Goal: Task Accomplishment & Management: Manage account settings

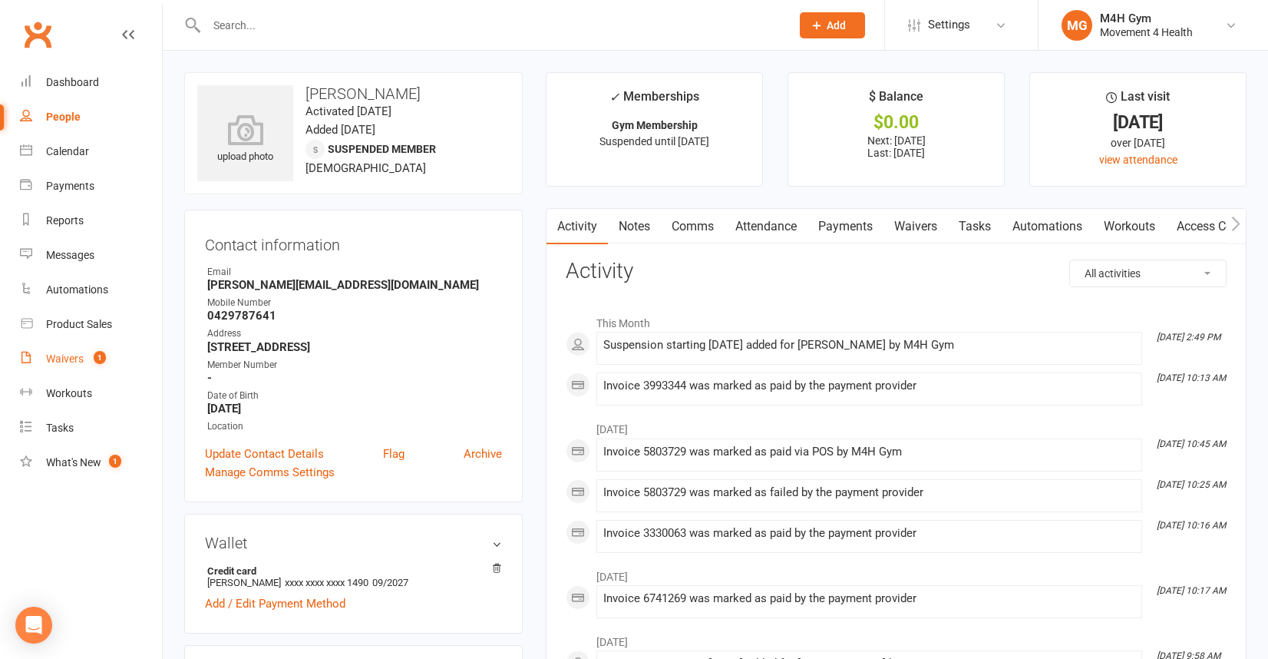
click at [72, 354] on div "Waivers" at bounding box center [65, 358] width 38 height 12
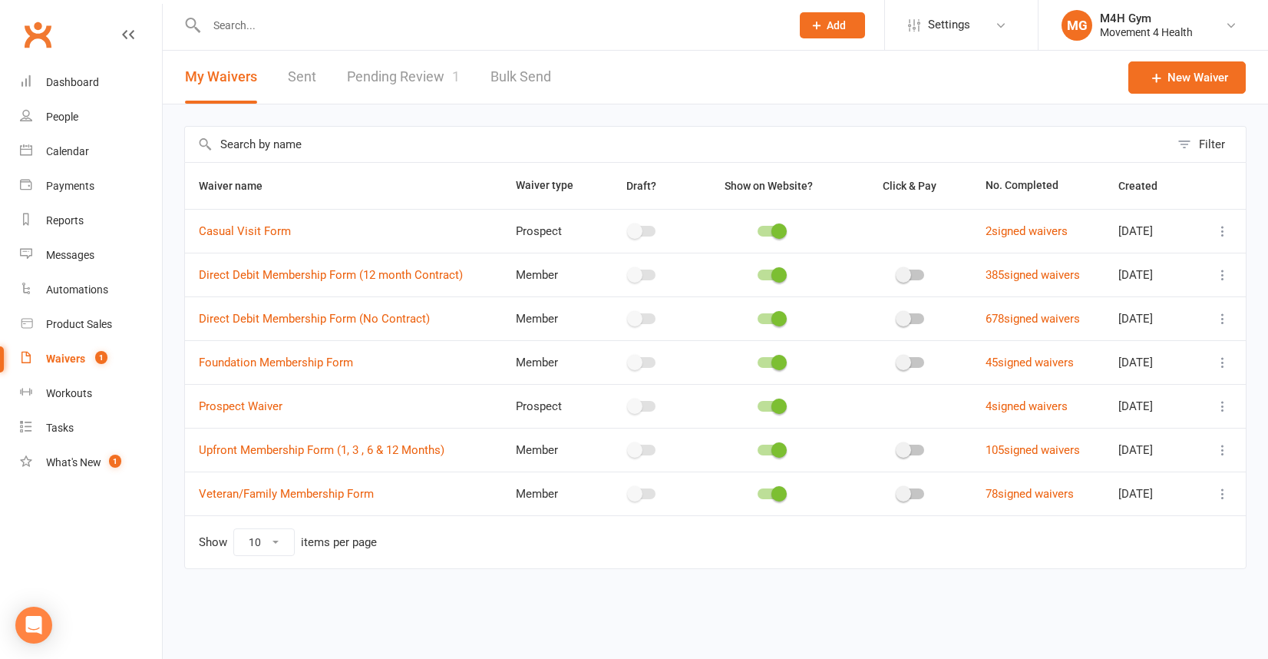
click at [1224, 315] on icon at bounding box center [1222, 318] width 15 height 15
click at [1168, 405] on link "Copy external link to clipboard" at bounding box center [1141, 410] width 180 height 31
click at [380, 71] on link "Pending Review 1" at bounding box center [403, 77] width 113 height 53
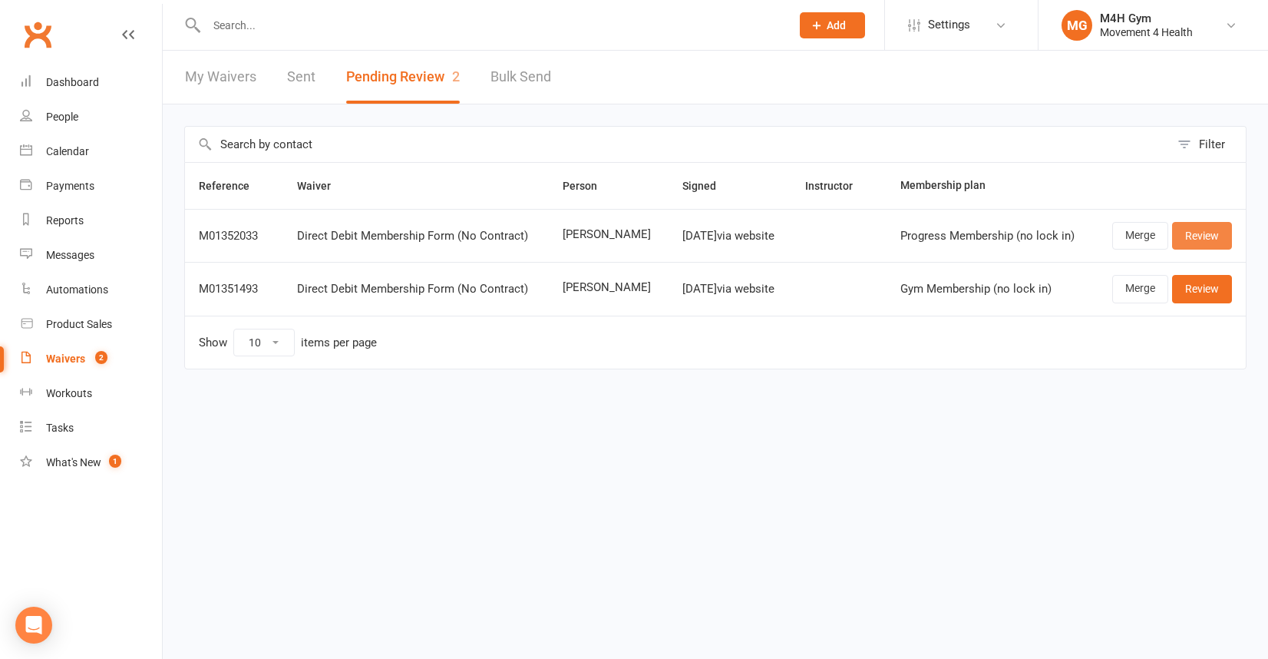
click at [1188, 230] on link "Review" at bounding box center [1202, 236] width 60 height 28
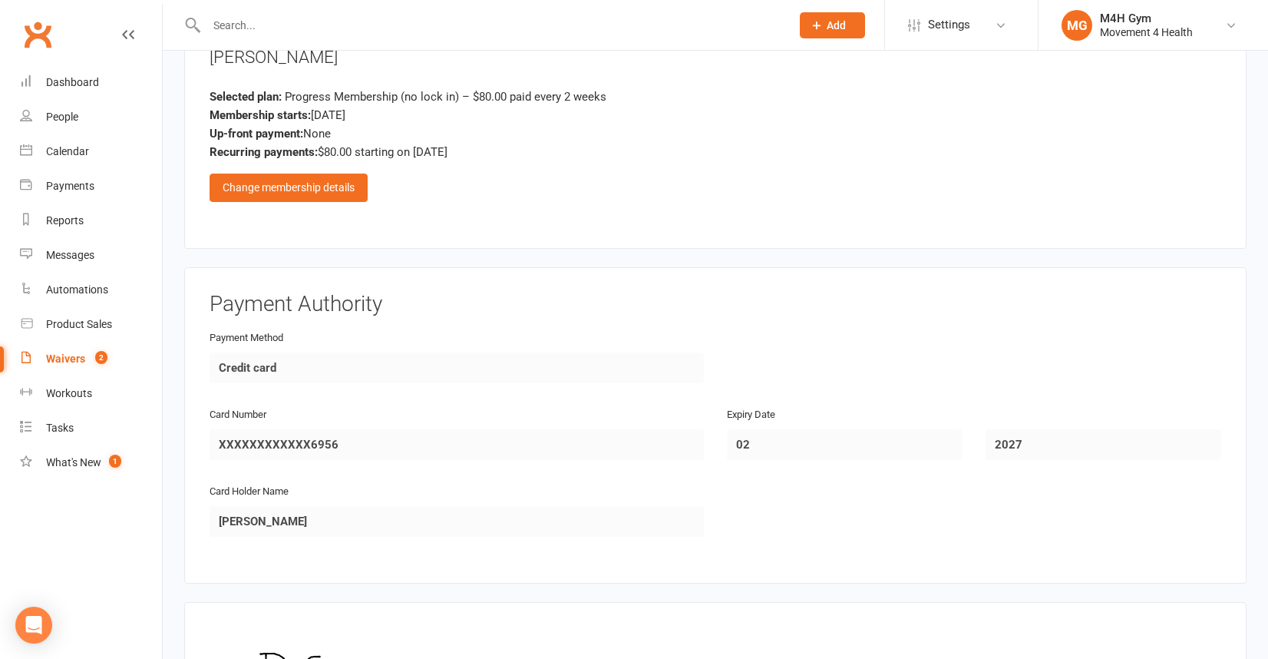
scroll to position [1113, 0]
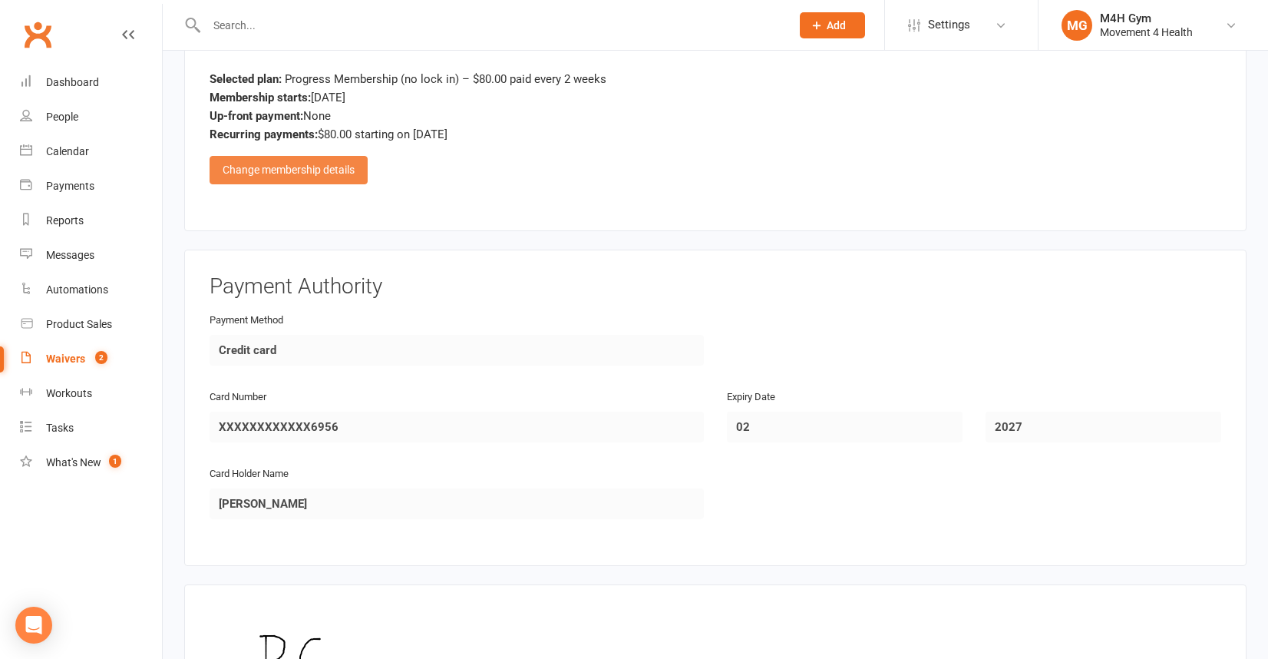
click at [345, 172] on div "Change membership details" at bounding box center [289, 170] width 158 height 28
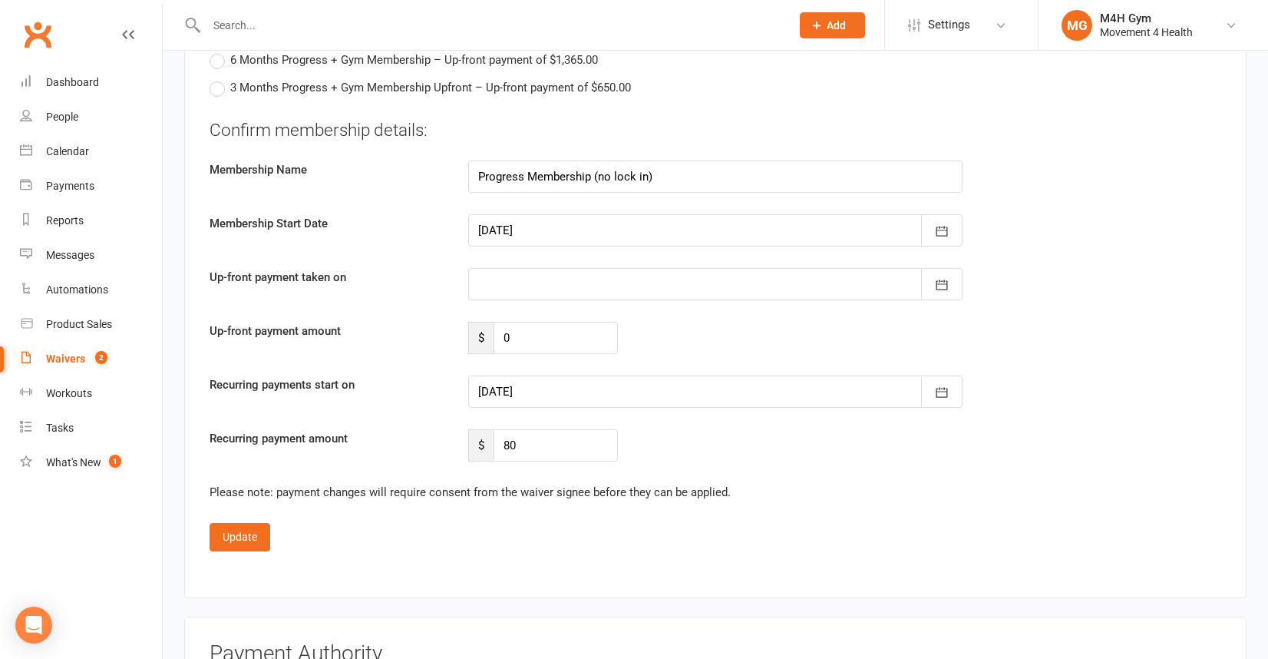
scroll to position [1644, 0]
click at [942, 383] on icon "button" at bounding box center [941, 390] width 15 height 15
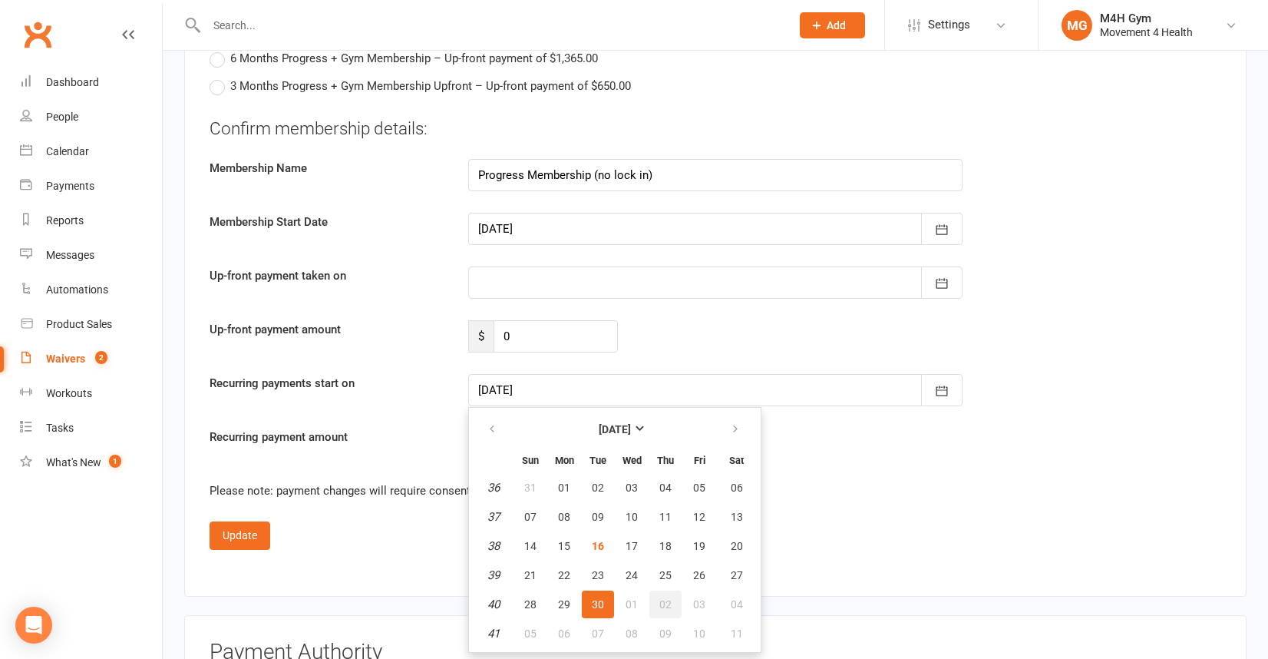
click at [665, 598] on span "02" at bounding box center [665, 604] width 12 height 12
type input "[DATE]"
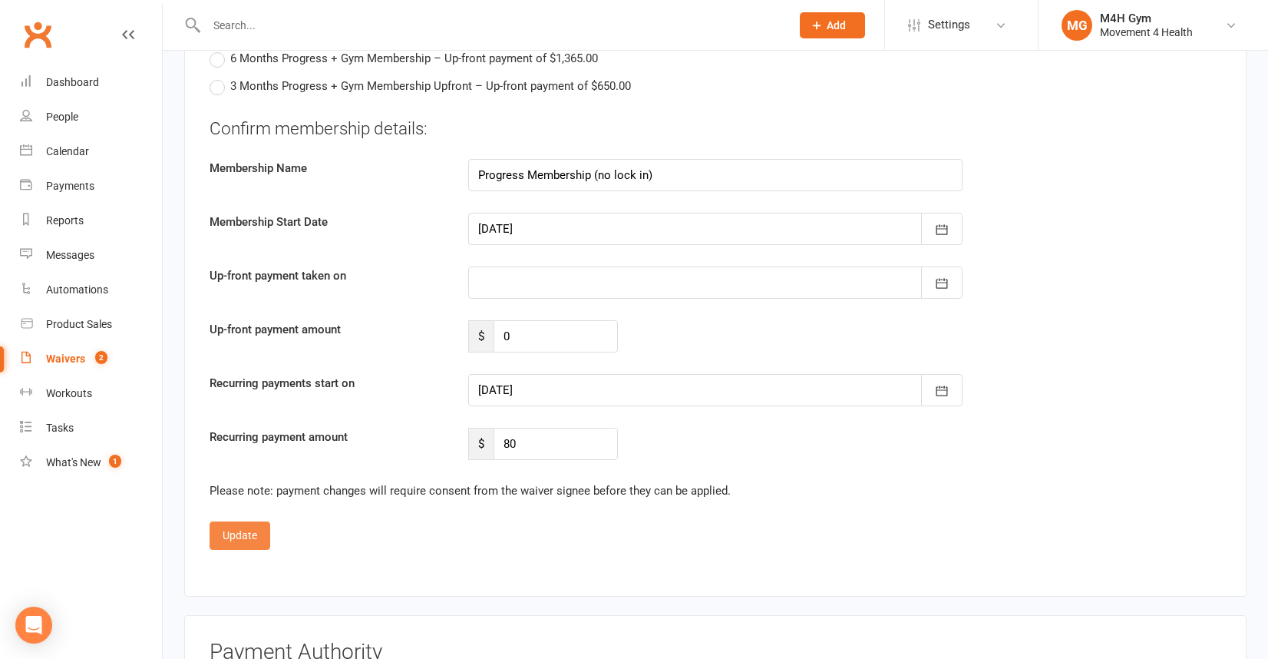
click at [239, 529] on button "Update" at bounding box center [240, 535] width 61 height 28
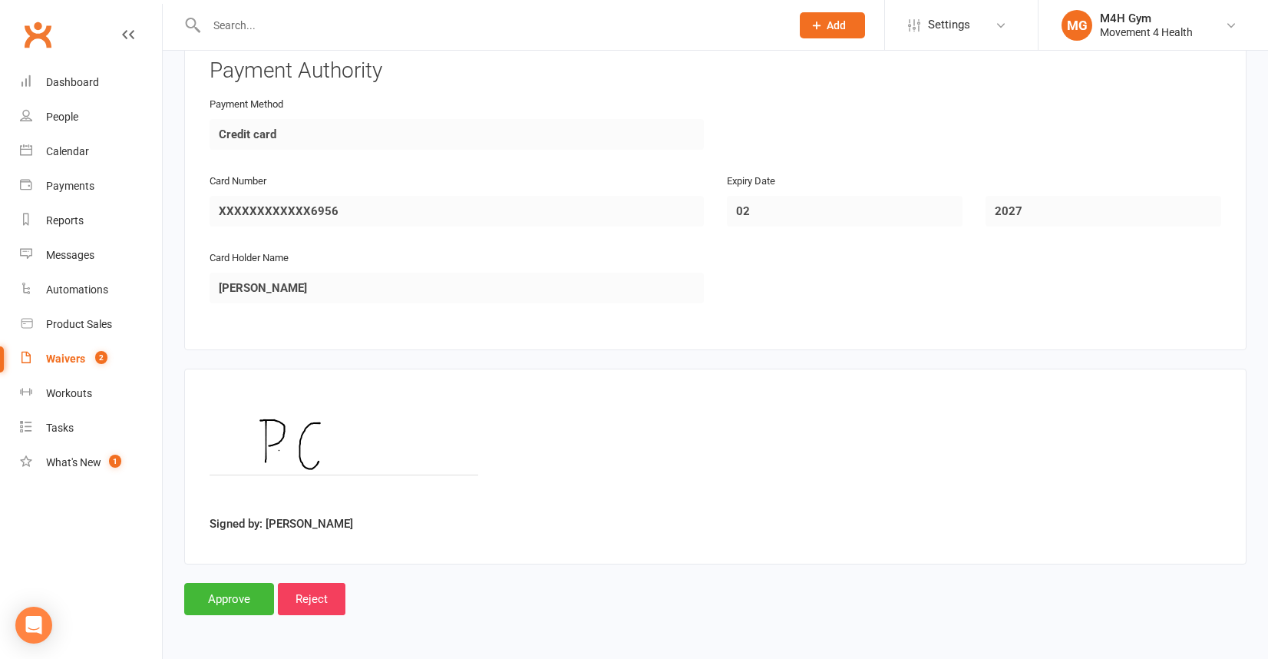
scroll to position [1324, 0]
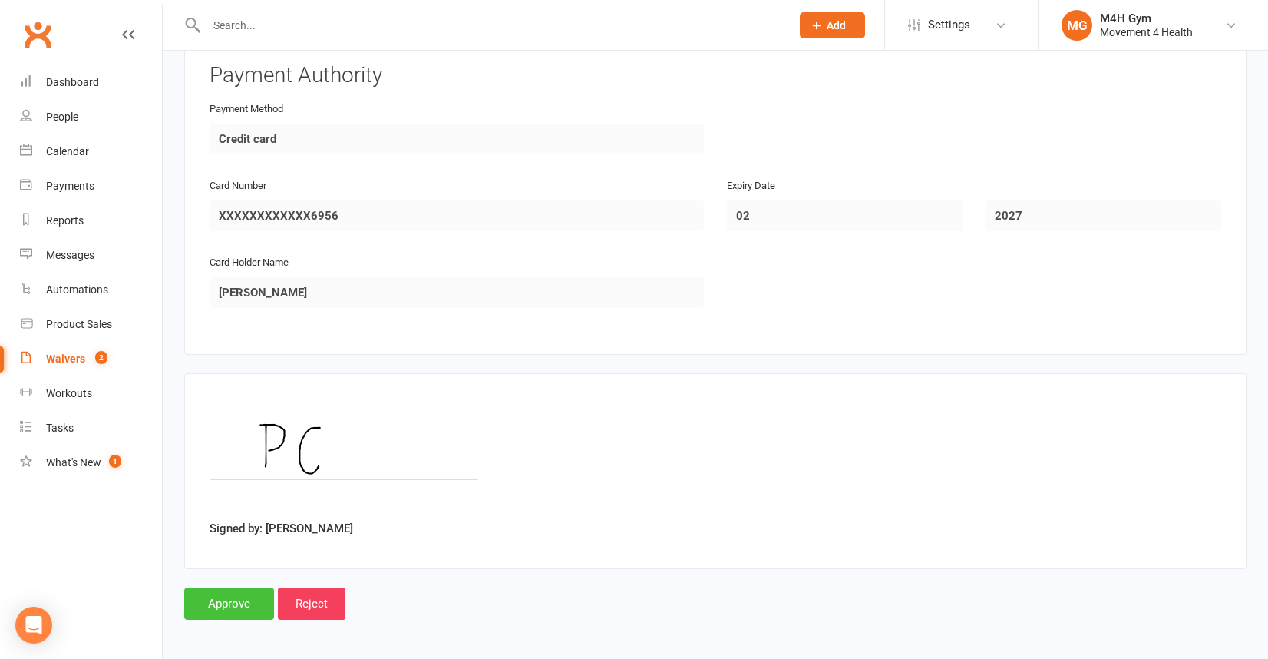
click at [233, 597] on input "Approve" at bounding box center [229, 603] width 90 height 32
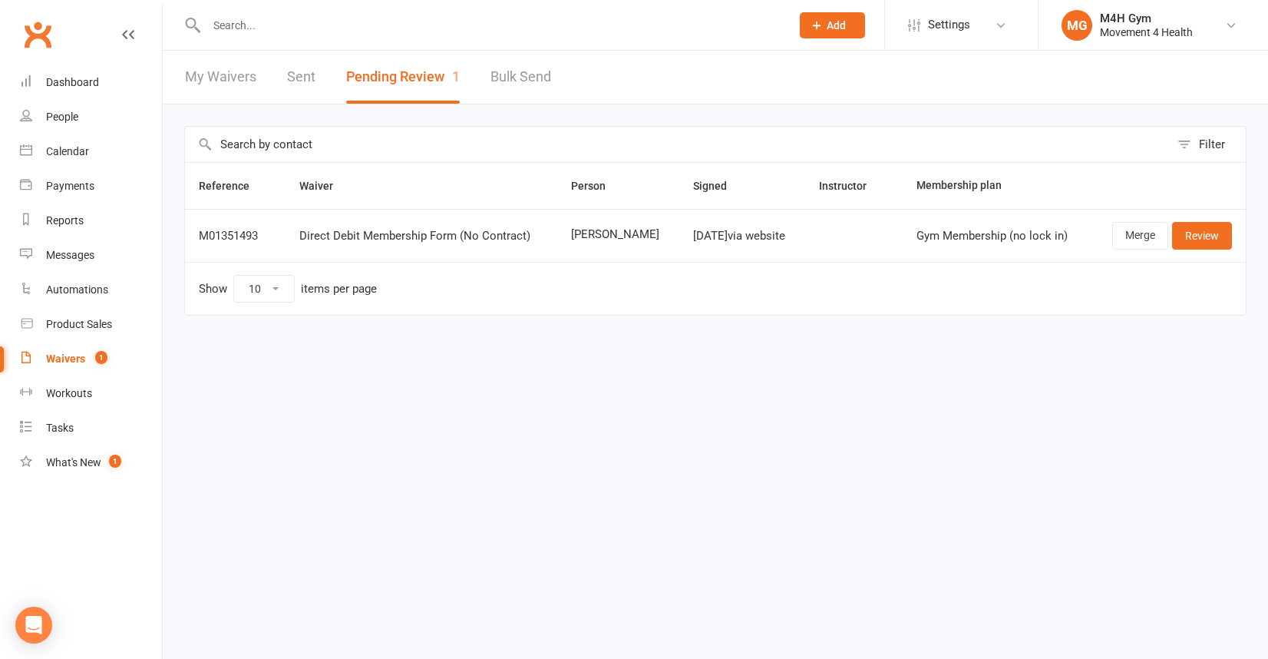
click at [74, 355] on div "Waivers" at bounding box center [65, 358] width 39 height 12
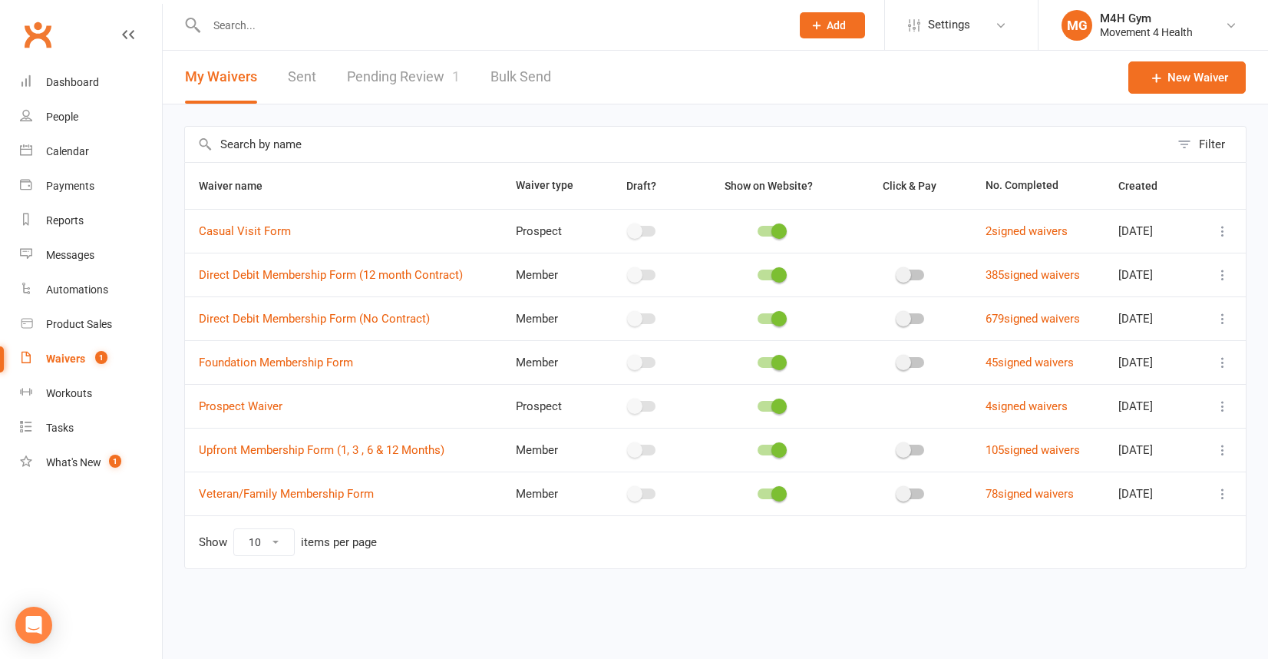
click at [1222, 316] on icon at bounding box center [1222, 318] width 15 height 15
click at [1192, 408] on link "Copy external link to clipboard" at bounding box center [1141, 410] width 180 height 31
click at [381, 71] on link "Pending Review 1" at bounding box center [403, 77] width 113 height 53
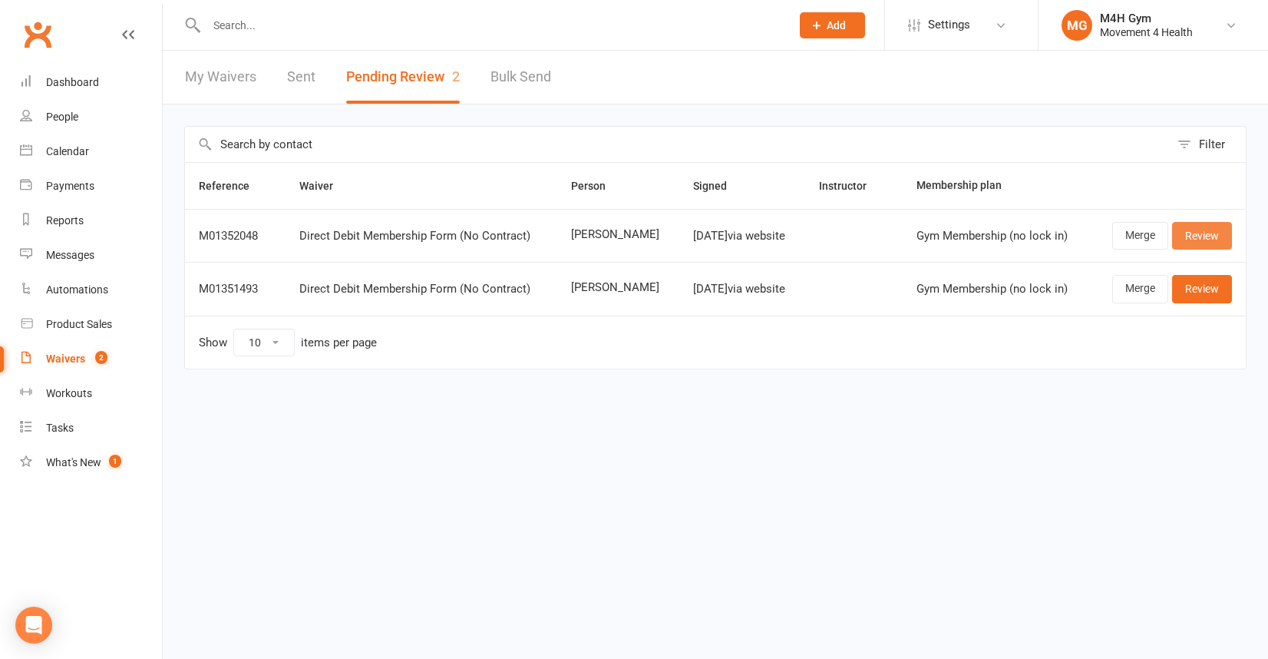
click at [1200, 236] on link "Review" at bounding box center [1202, 236] width 60 height 28
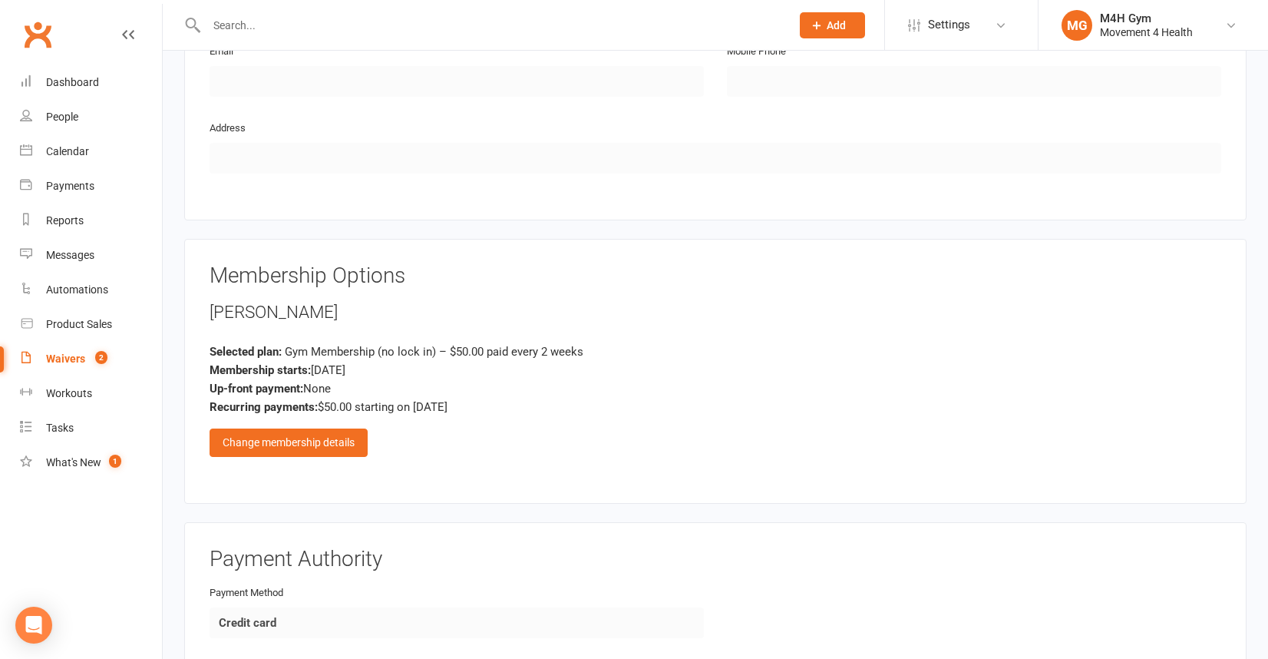
scroll to position [953, 0]
click at [303, 434] on div "Change membership details" at bounding box center [289, 440] width 158 height 28
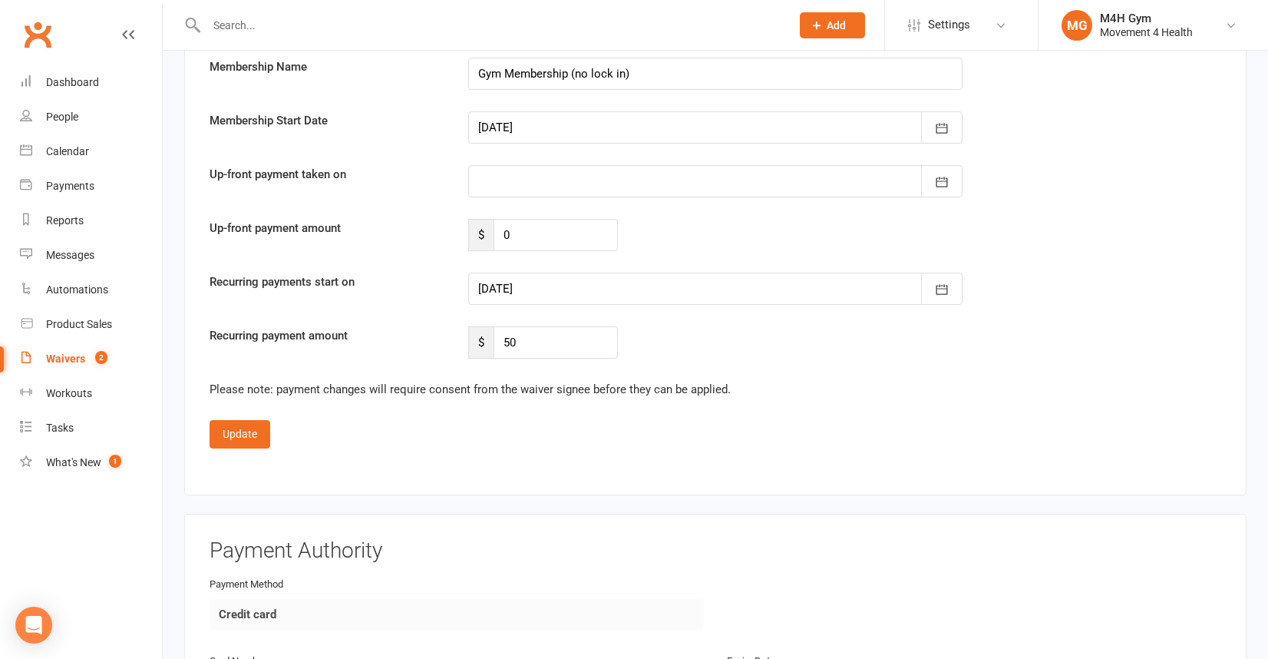
scroll to position [1859, 0]
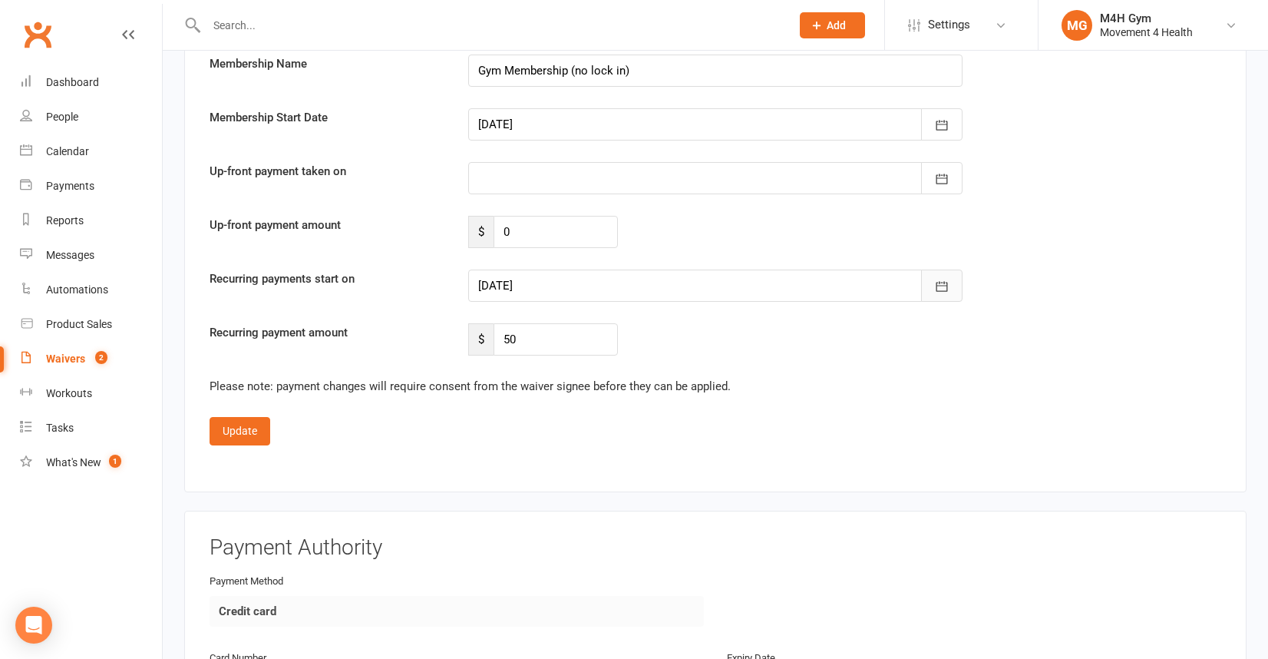
click at [938, 280] on icon "button" at bounding box center [941, 286] width 15 height 15
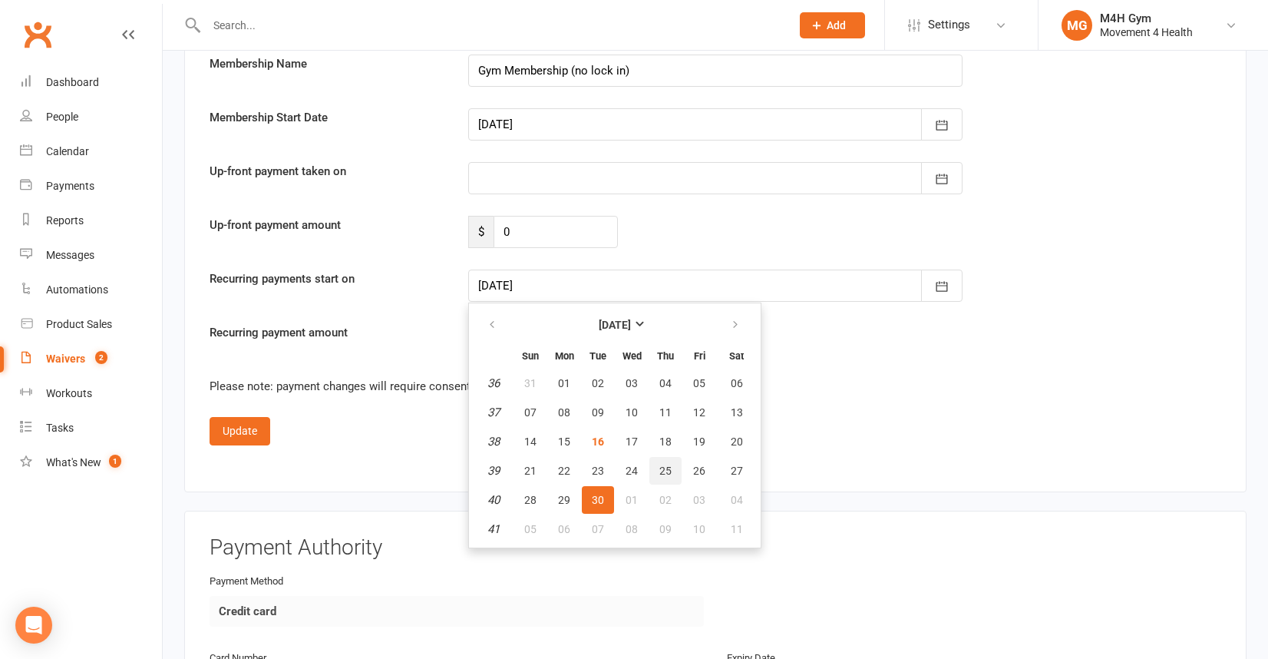
click at [664, 465] on span "25" at bounding box center [665, 470] width 12 height 12
type input "[DATE]"
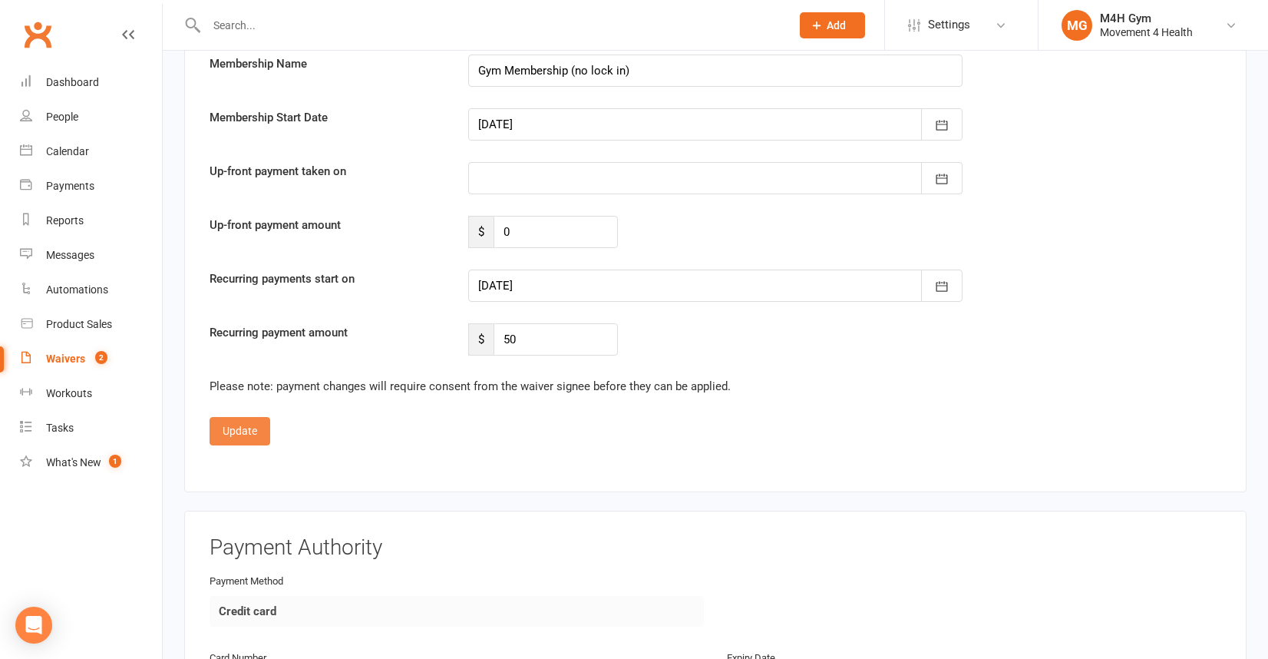
click at [242, 428] on button "Update" at bounding box center [240, 431] width 61 height 28
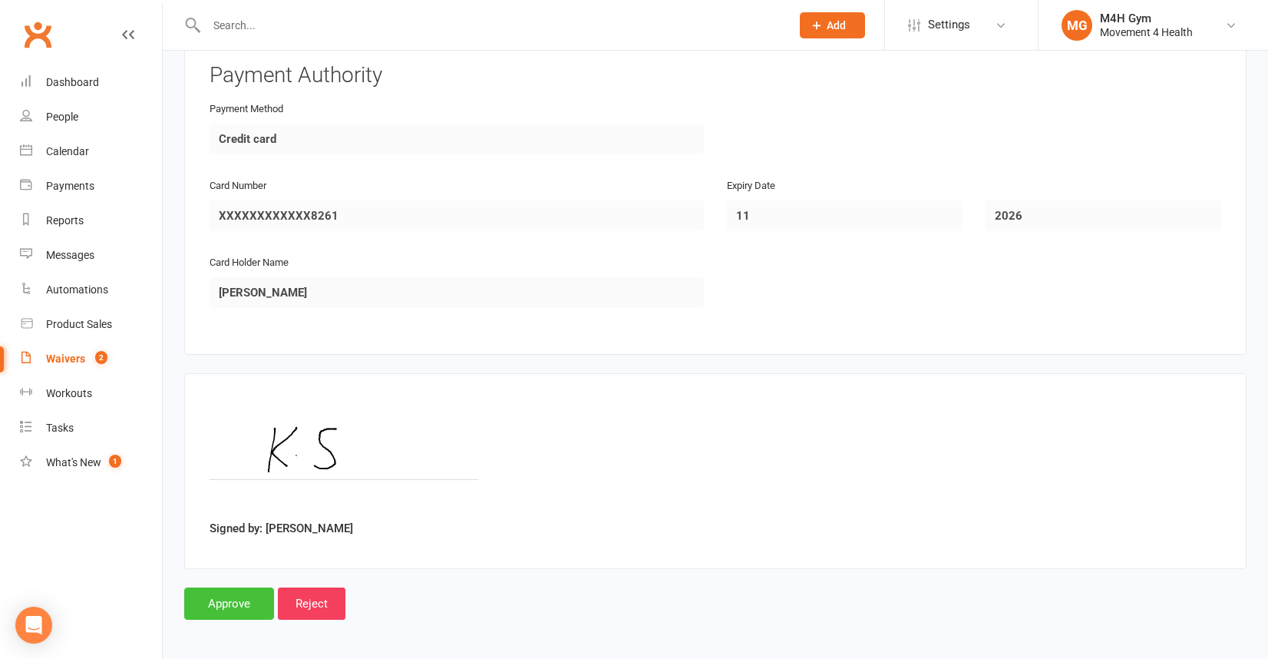
click at [219, 594] on input "Approve" at bounding box center [229, 603] width 90 height 32
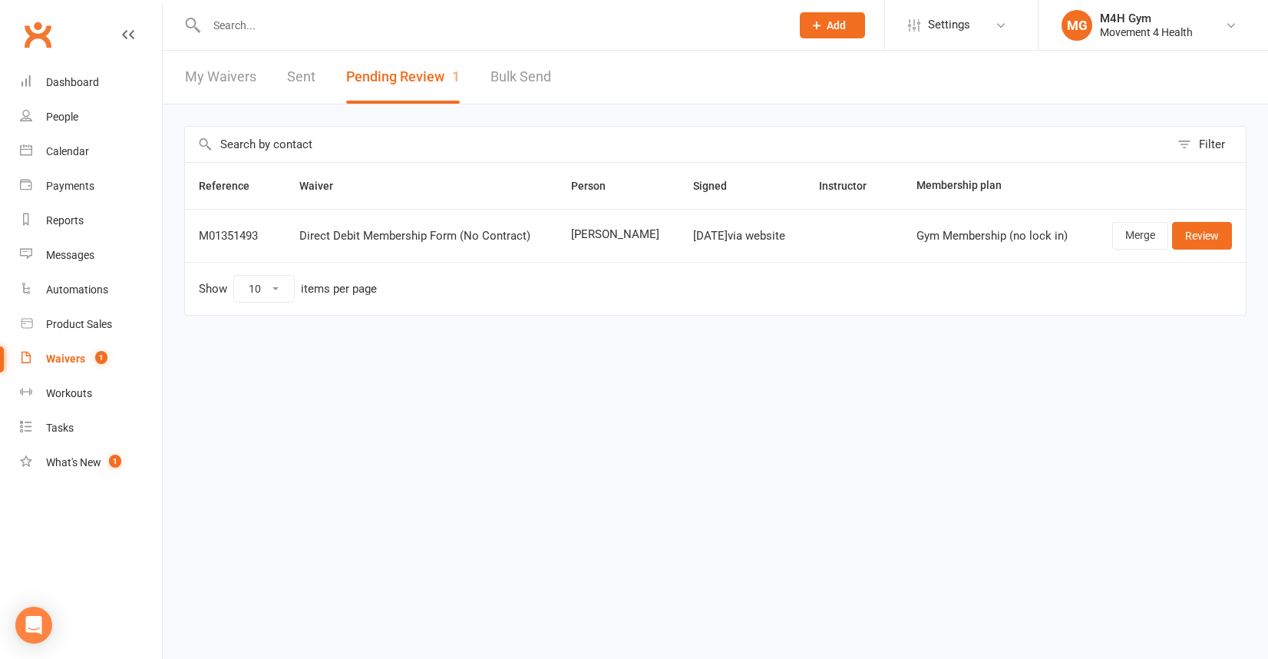
click at [219, 380] on html "Prospect Member Non-attending contact Class / event Appointment Task Membership…" at bounding box center [634, 190] width 1268 height 380
click at [78, 359] on div "Waivers" at bounding box center [65, 358] width 39 height 12
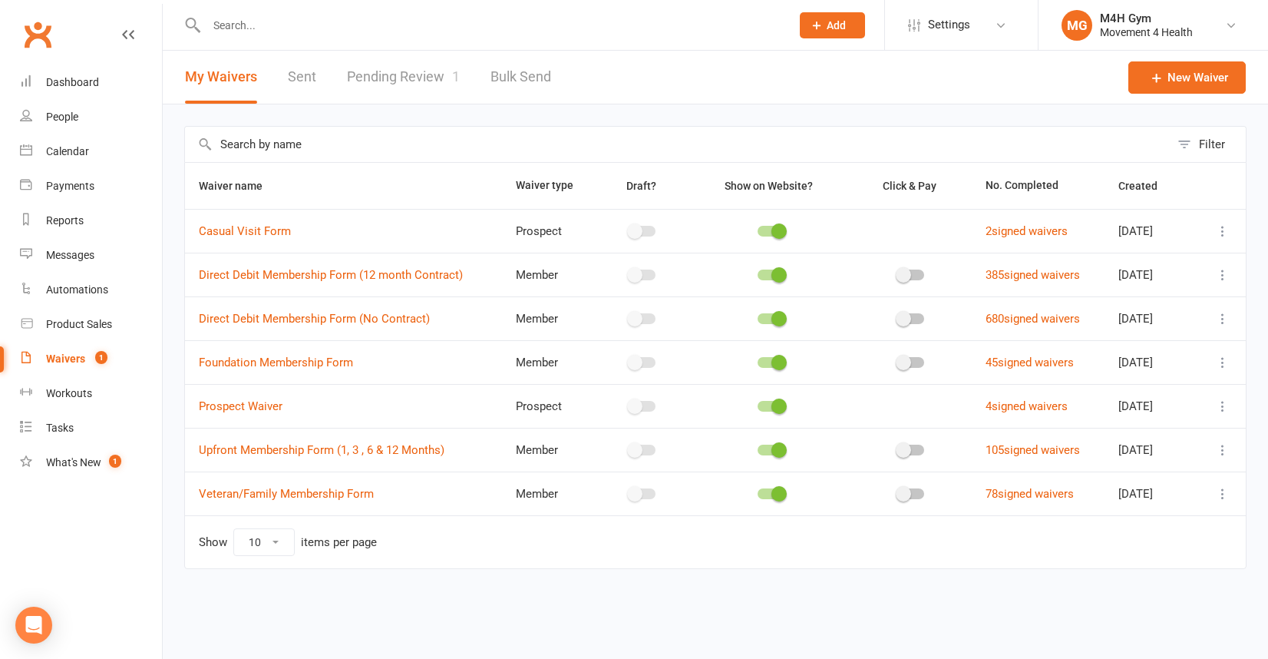
click at [1218, 492] on icon at bounding box center [1222, 493] width 15 height 15
click at [1168, 577] on link "Copy external link to clipboard" at bounding box center [1141, 585] width 180 height 31
click at [385, 71] on link "Pending Review 1" at bounding box center [403, 77] width 113 height 53
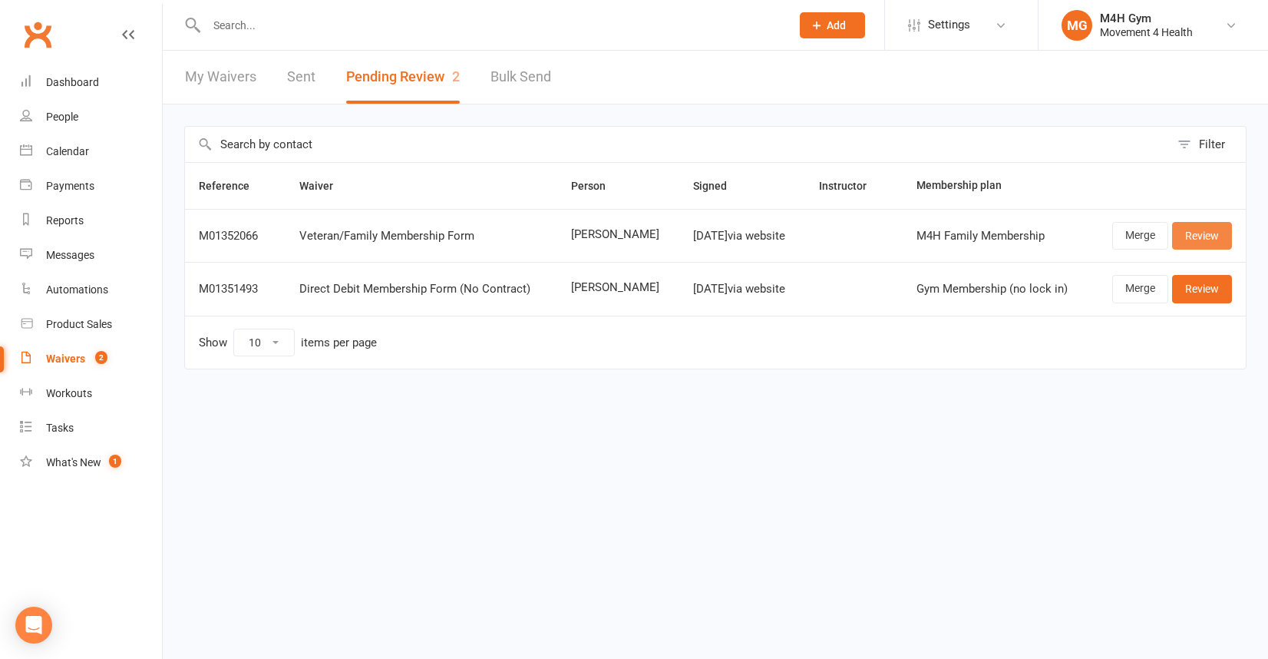
click at [1207, 231] on link "Review" at bounding box center [1202, 236] width 60 height 28
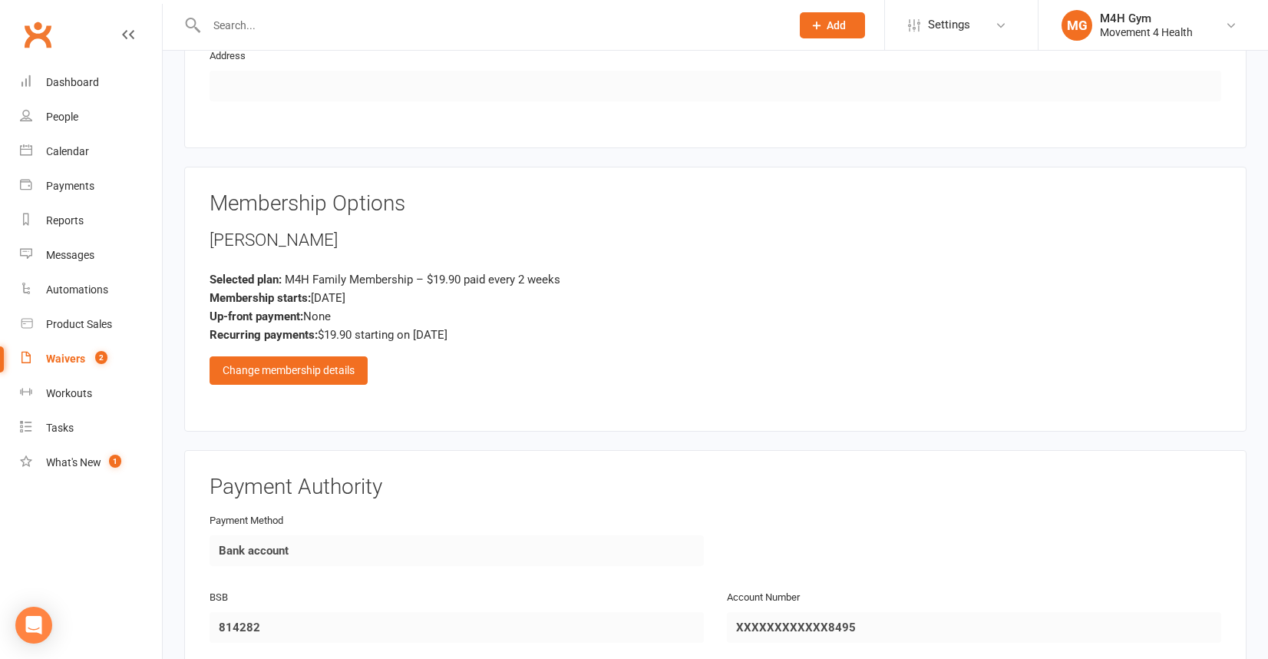
scroll to position [916, 0]
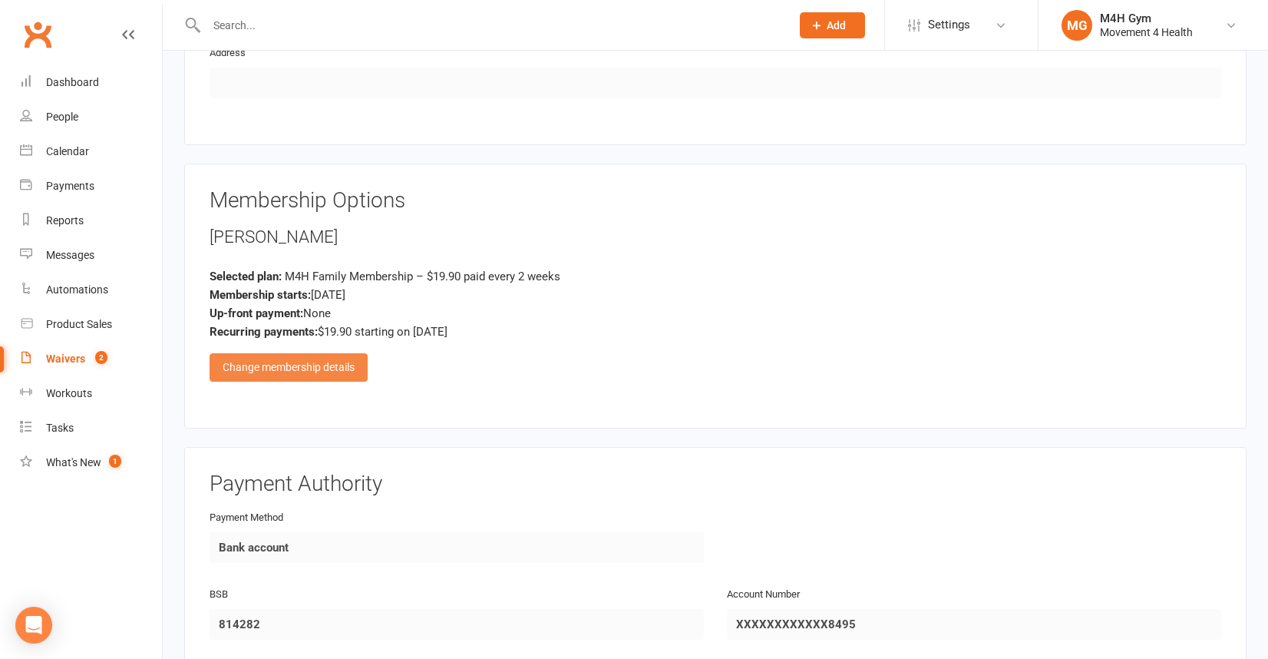
click at [313, 368] on div "Change membership details" at bounding box center [289, 367] width 158 height 28
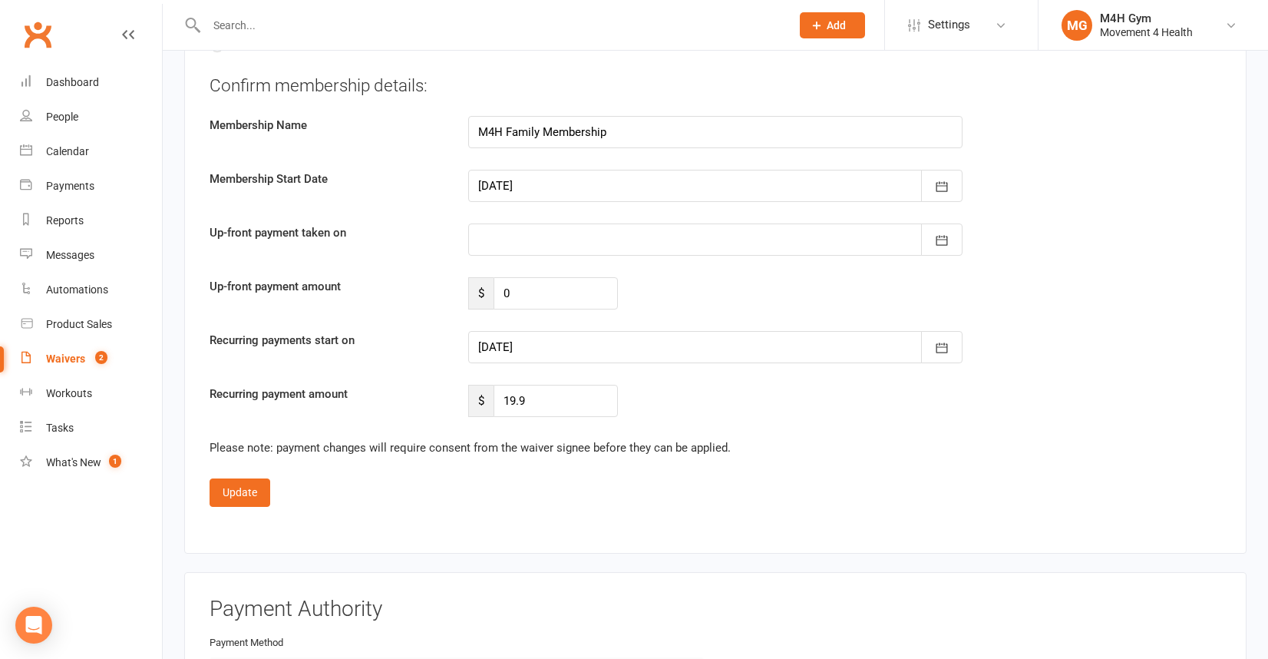
scroll to position [1717, 0]
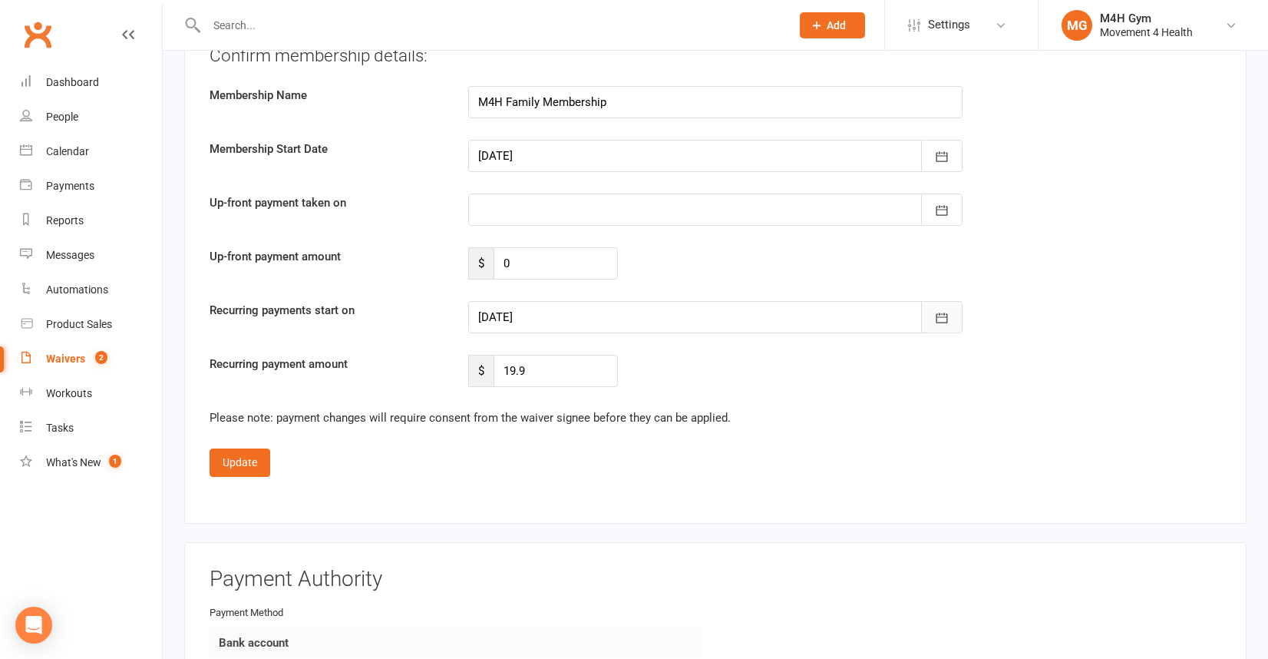
click at [931, 312] on button "button" at bounding box center [941, 317] width 41 height 32
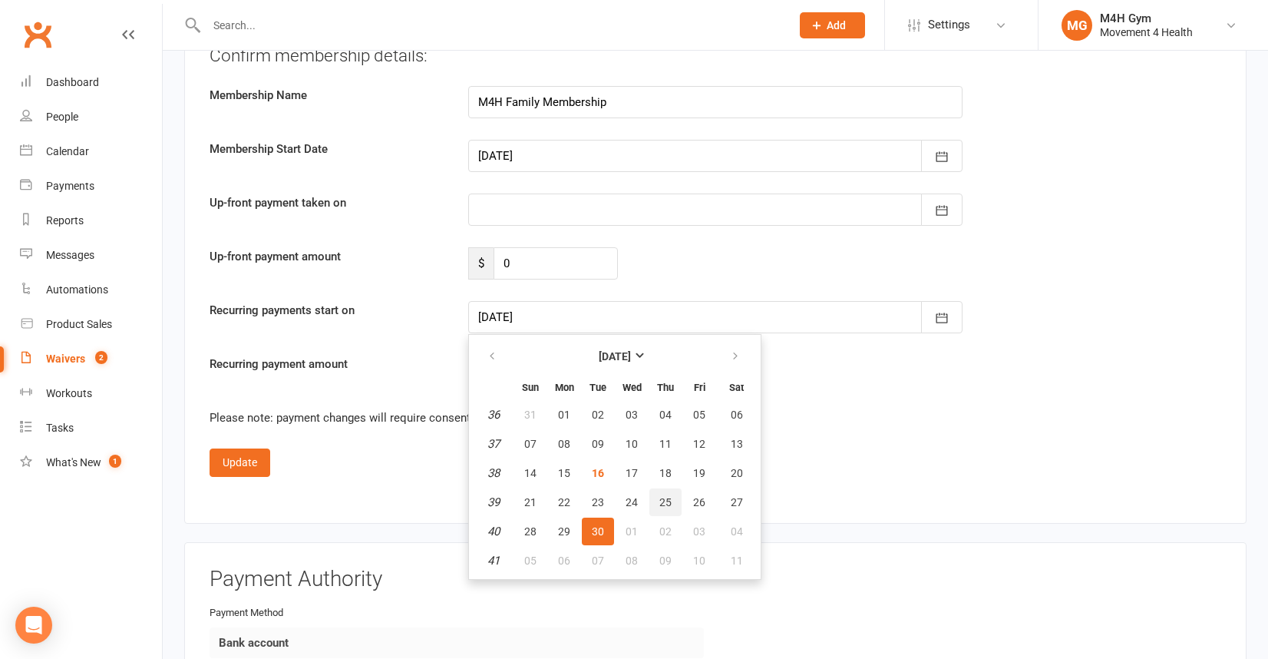
click at [666, 496] on span "25" at bounding box center [665, 502] width 12 height 12
type input "[DATE]"
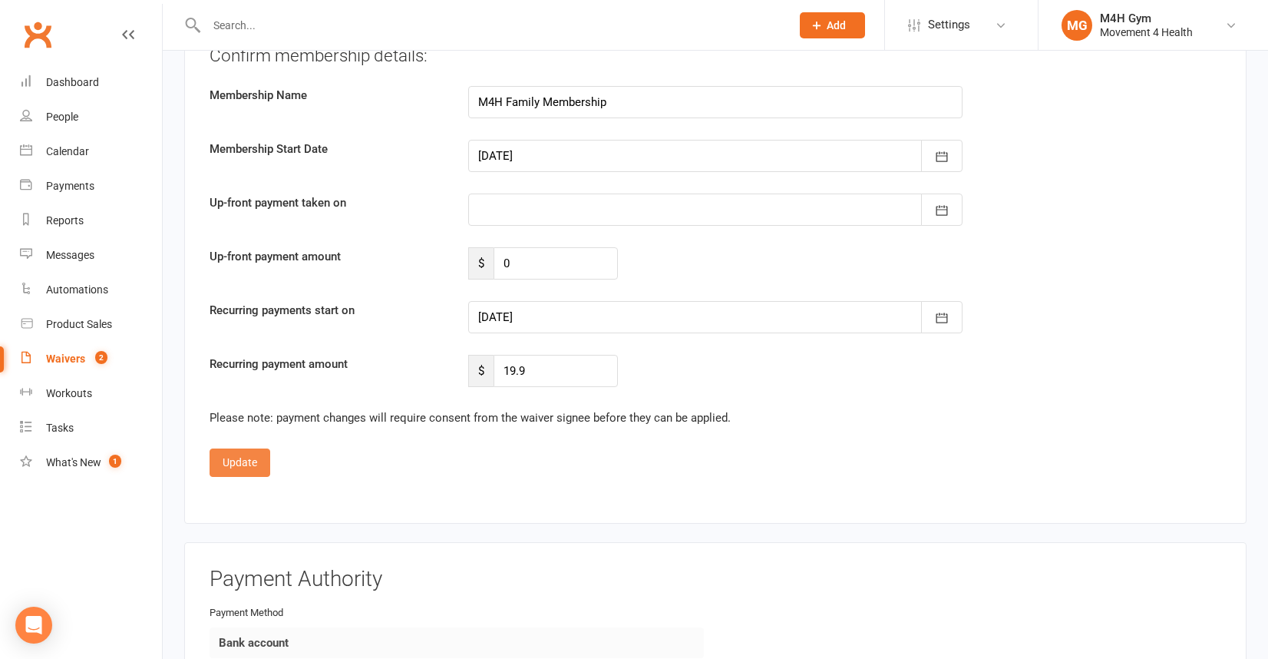
click at [247, 461] on button "Update" at bounding box center [240, 462] width 61 height 28
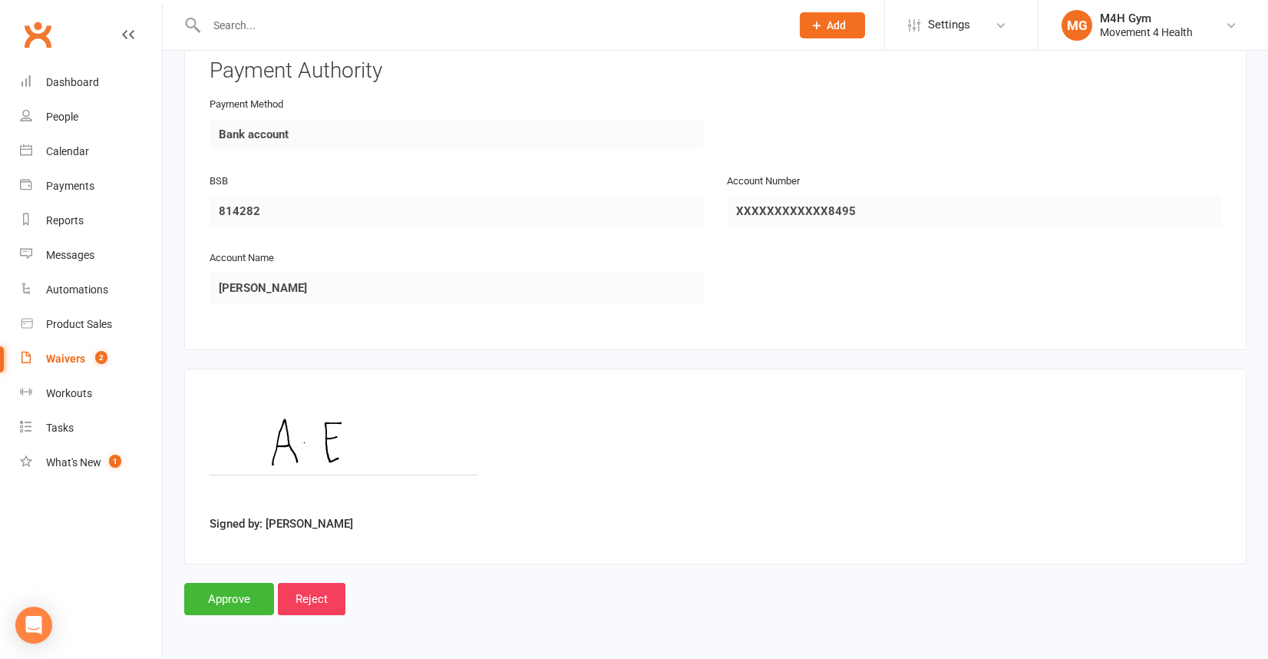
scroll to position [1324, 0]
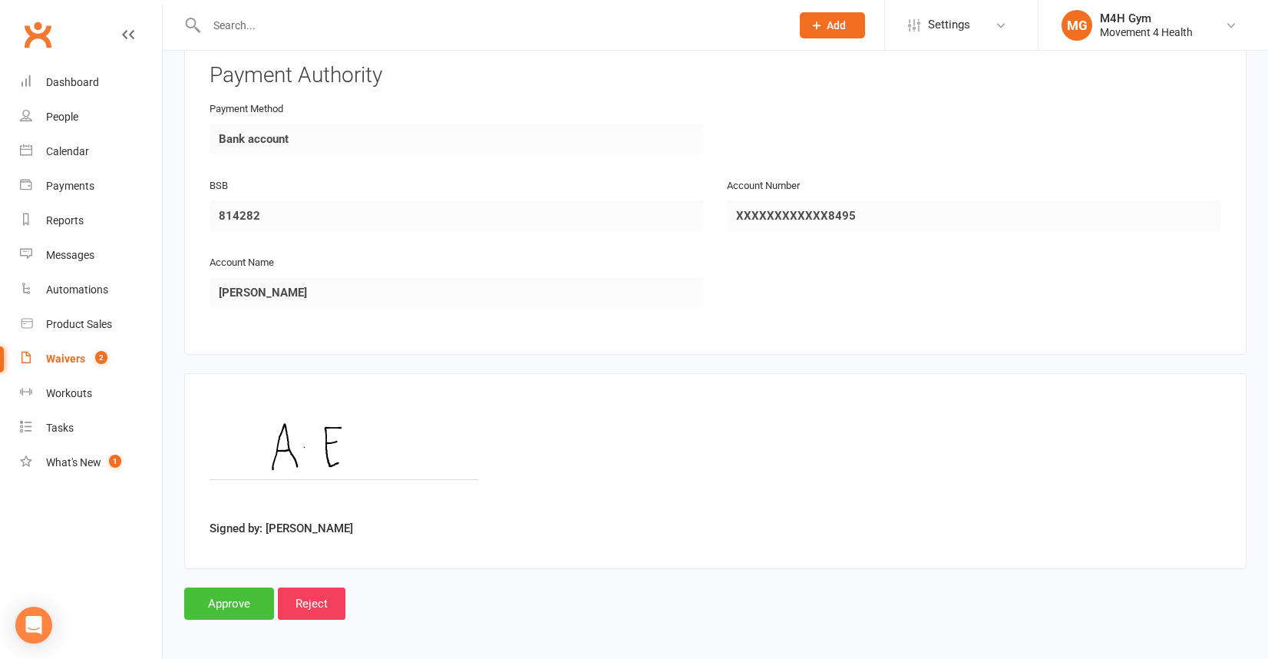
click at [220, 596] on input "Approve" at bounding box center [229, 603] width 90 height 32
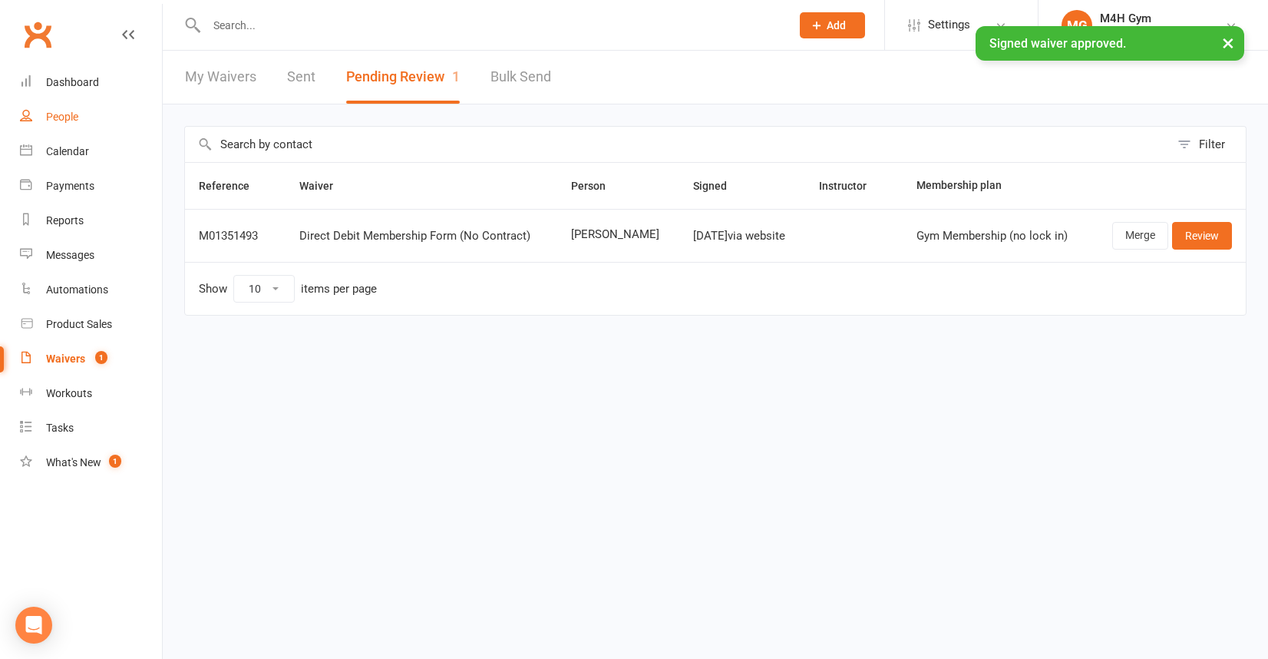
click at [73, 117] on div "People" at bounding box center [62, 117] width 32 height 12
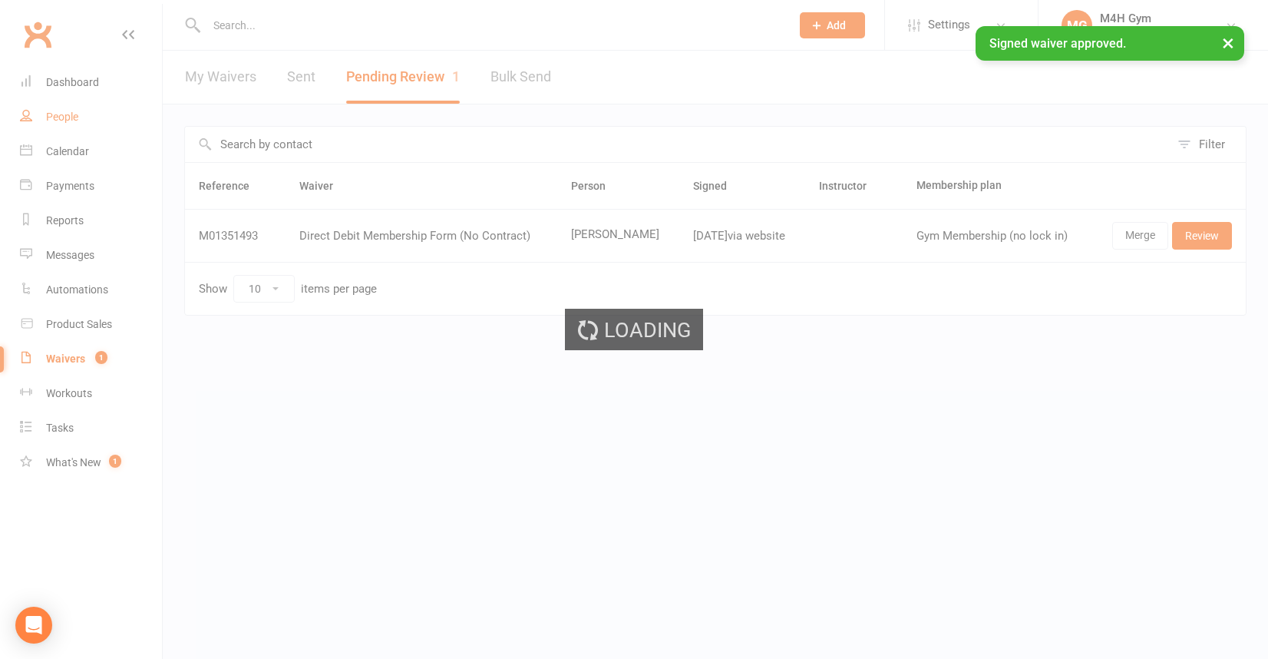
select select "100"
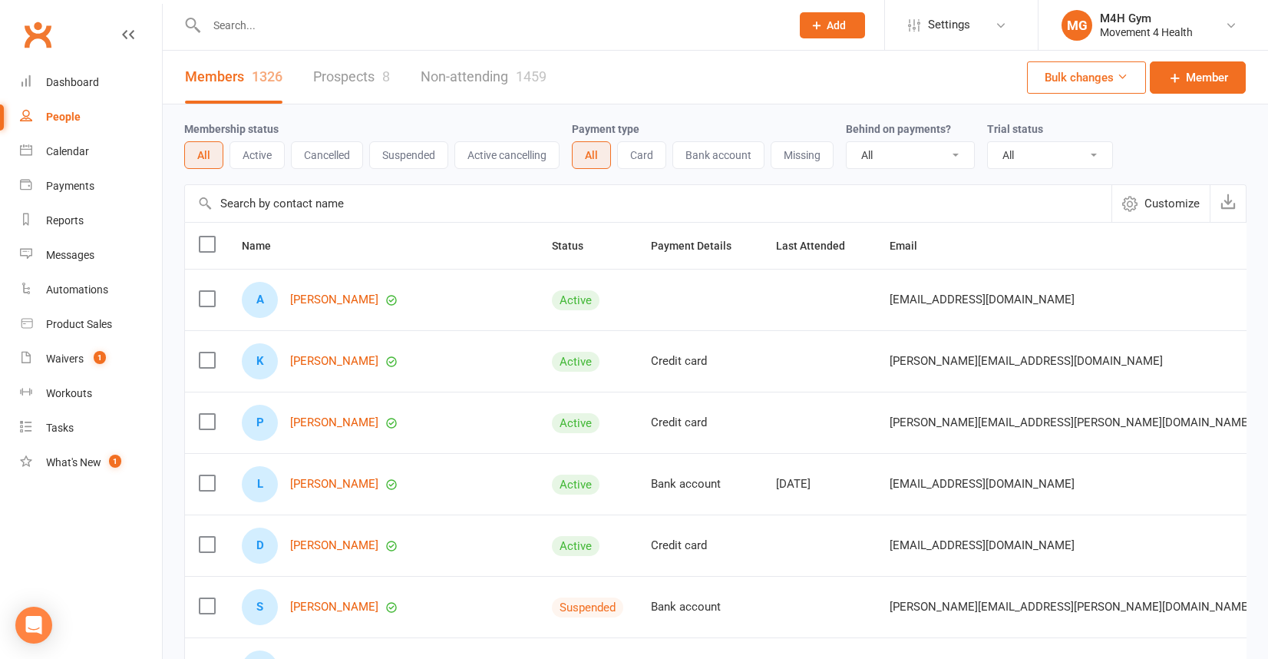
click at [242, 28] on input "text" at bounding box center [491, 25] width 578 height 21
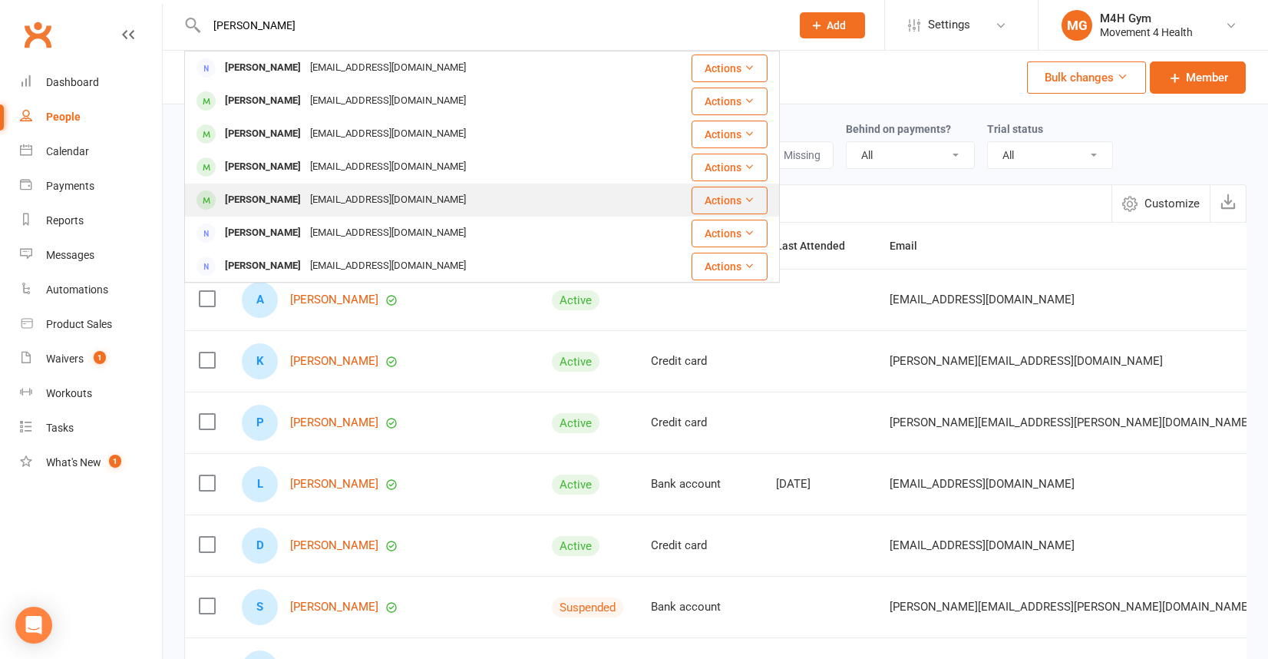
type input "[PERSON_NAME]"
click at [306, 196] on div "[PERSON_NAME]" at bounding box center [262, 200] width 85 height 22
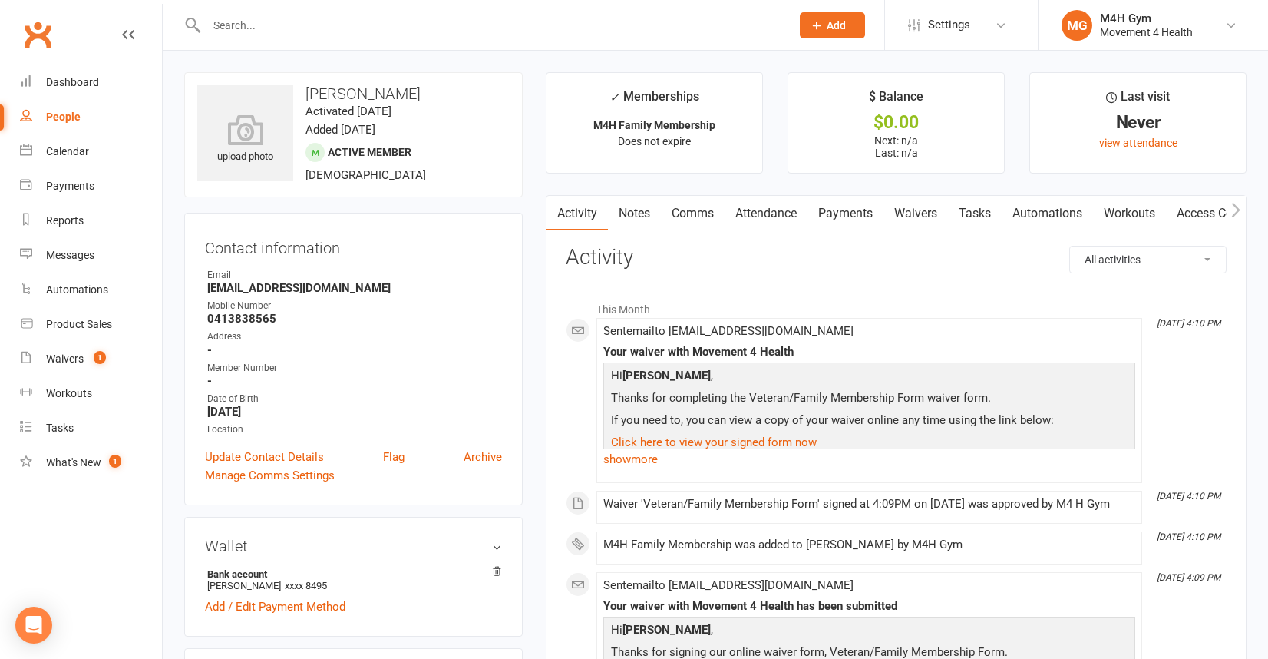
click at [1197, 208] on link "Access Control" at bounding box center [1217, 213] width 102 height 35
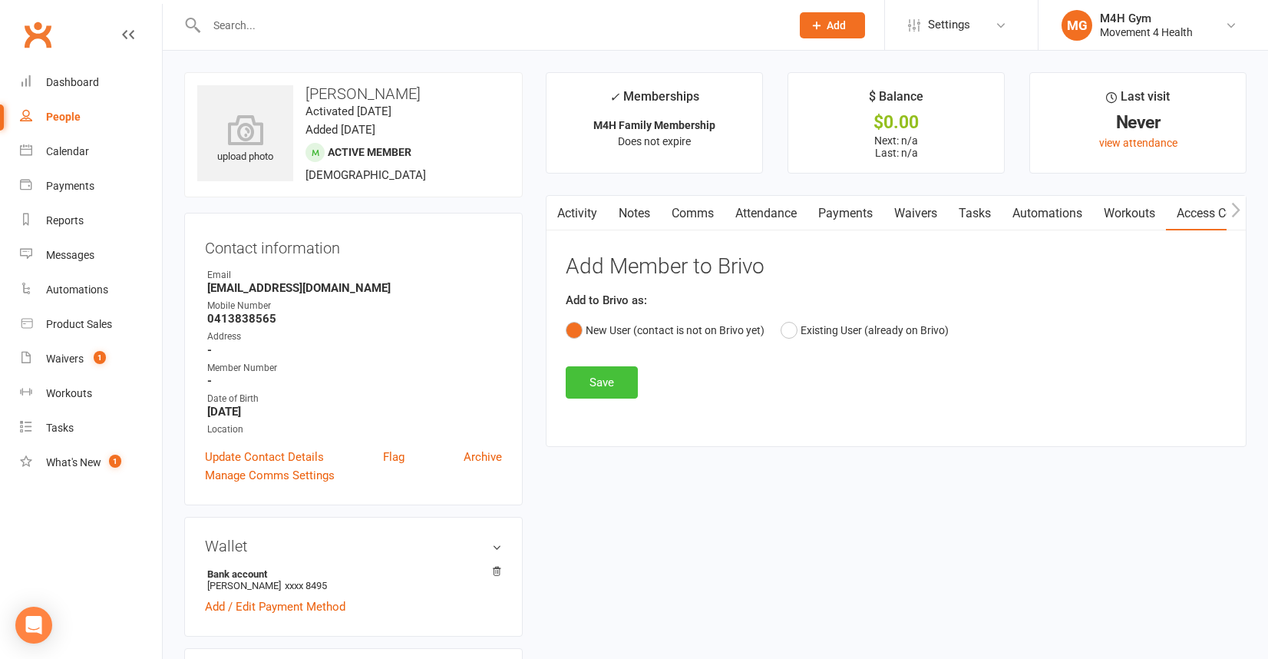
click at [613, 383] on button "Save" at bounding box center [602, 382] width 72 height 32
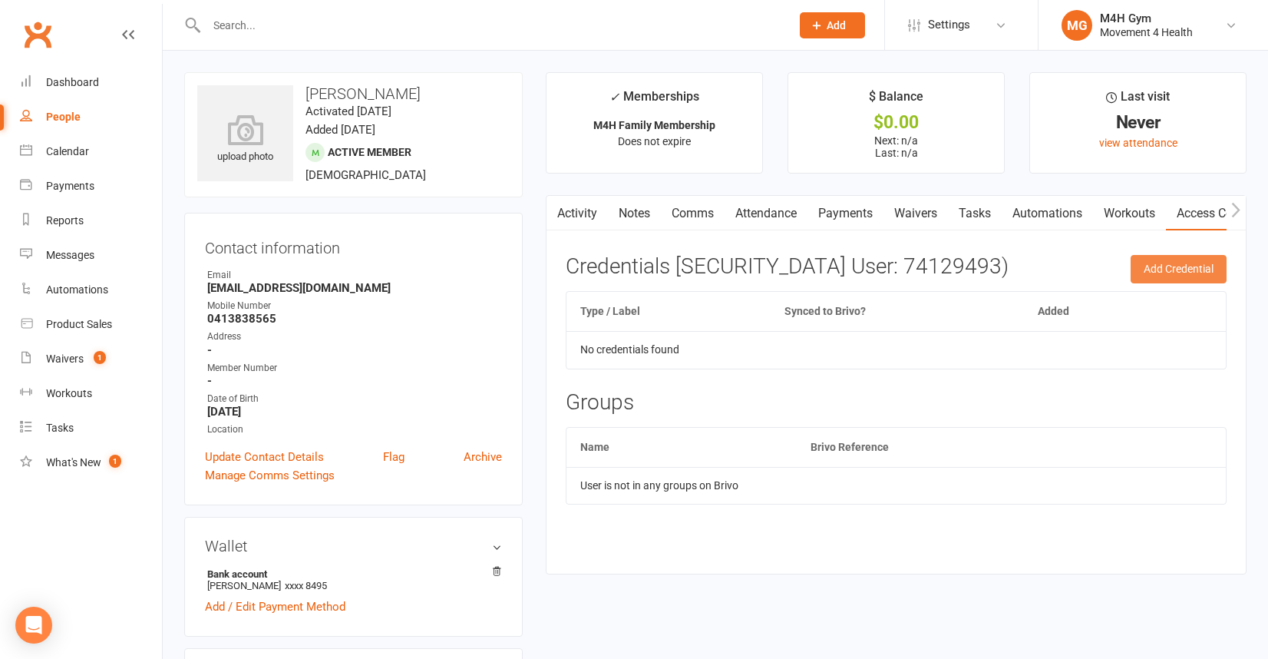
click at [1156, 271] on button "Add Credential" at bounding box center [1179, 269] width 96 height 28
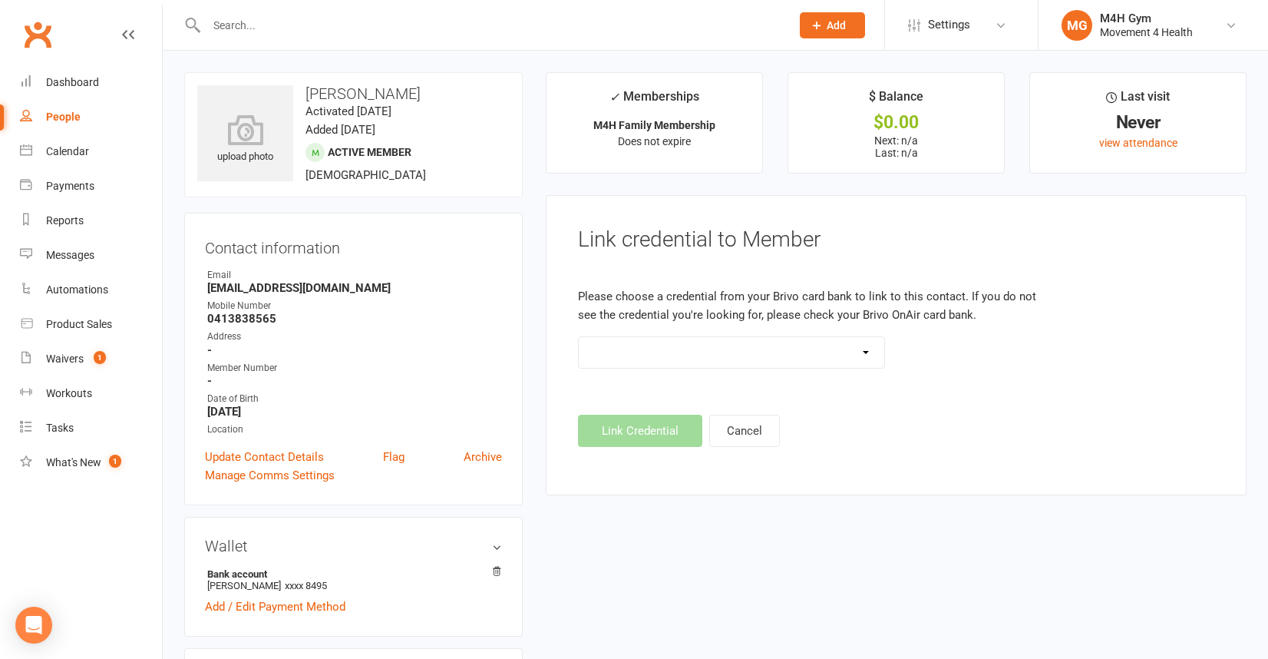
click at [865, 349] on select "Standard 26 Bit (03461) Standard 26 Bit (101) Standard 26 Bit (10101) Standard …" at bounding box center [731, 352] width 305 height 31
select select "623"
click at [579, 337] on select "Standard 26 Bit (03461) Standard 26 Bit (101) Standard 26 Bit (10101) Standard …" at bounding box center [731, 352] width 305 height 31
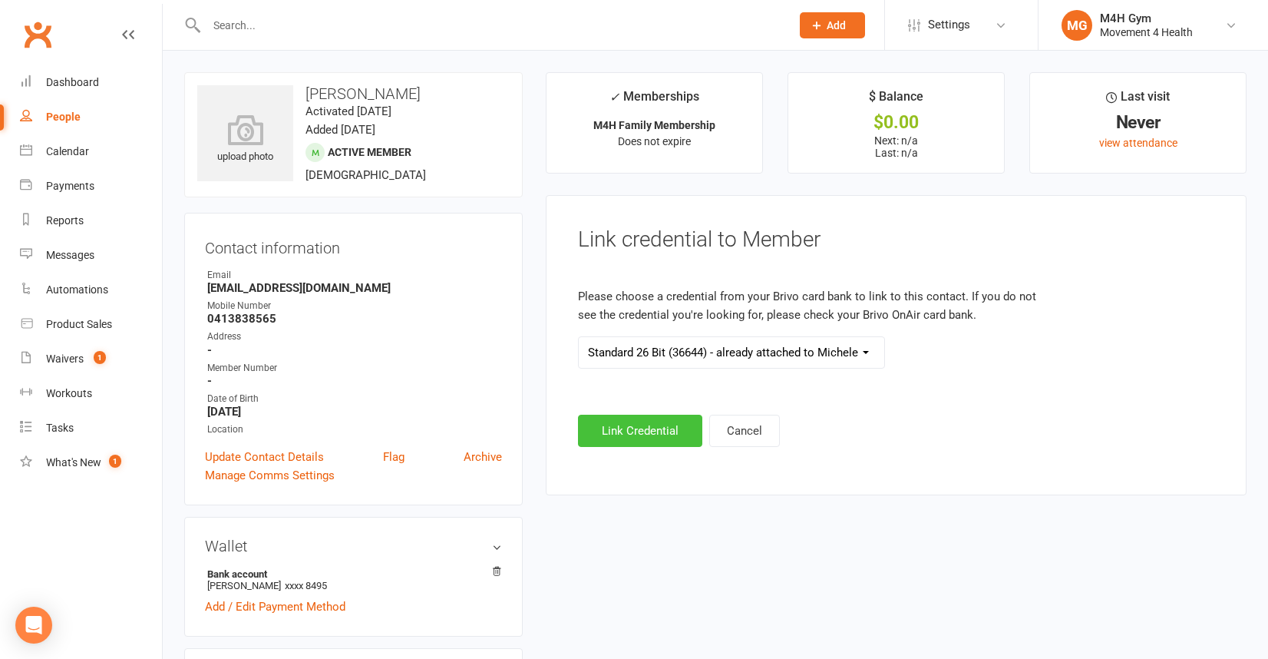
click at [654, 430] on button "Link Credential" at bounding box center [640, 431] width 124 height 32
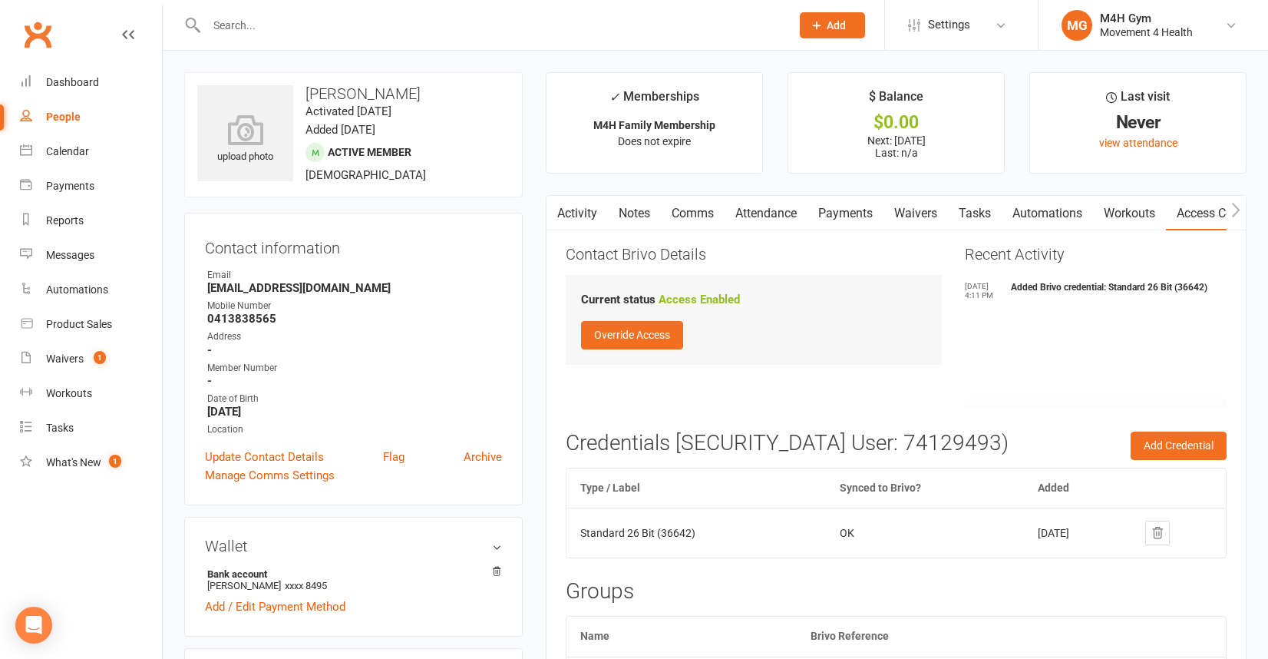
click at [576, 207] on link "Activity" at bounding box center [577, 213] width 61 height 35
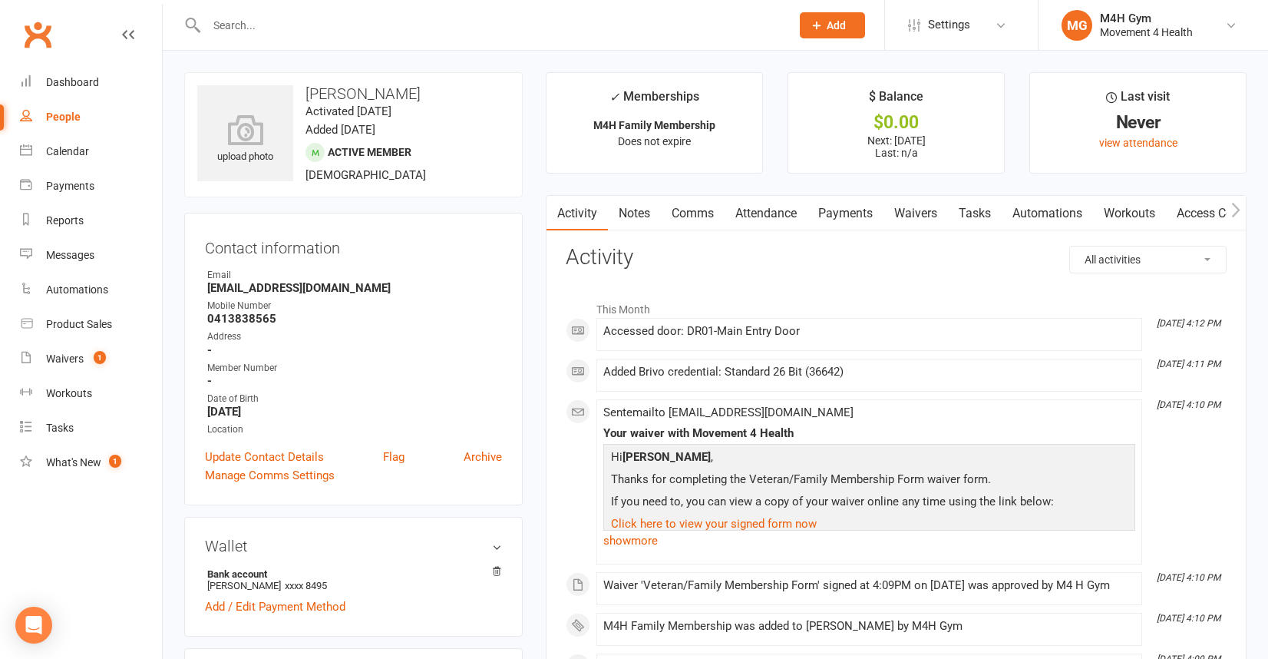
click at [231, 23] on input "text" at bounding box center [491, 25] width 578 height 21
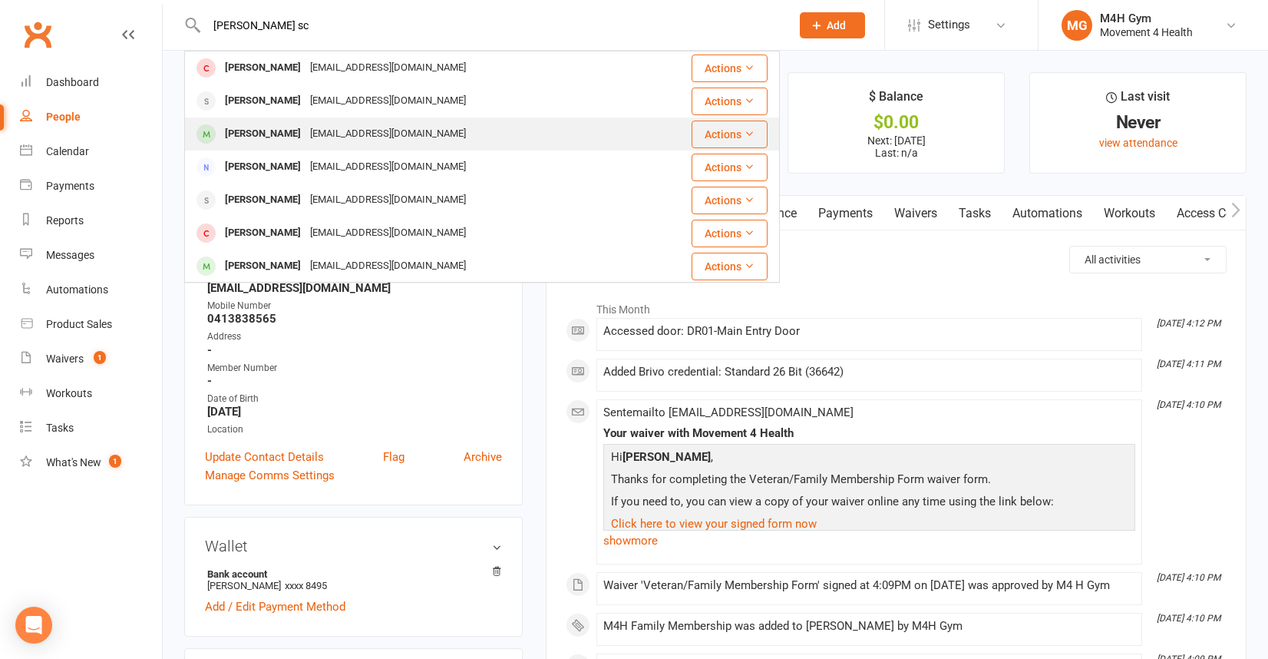
type input "[PERSON_NAME] sc"
click at [306, 134] on div "[EMAIL_ADDRESS][DOMAIN_NAME]" at bounding box center [388, 134] width 165 height 22
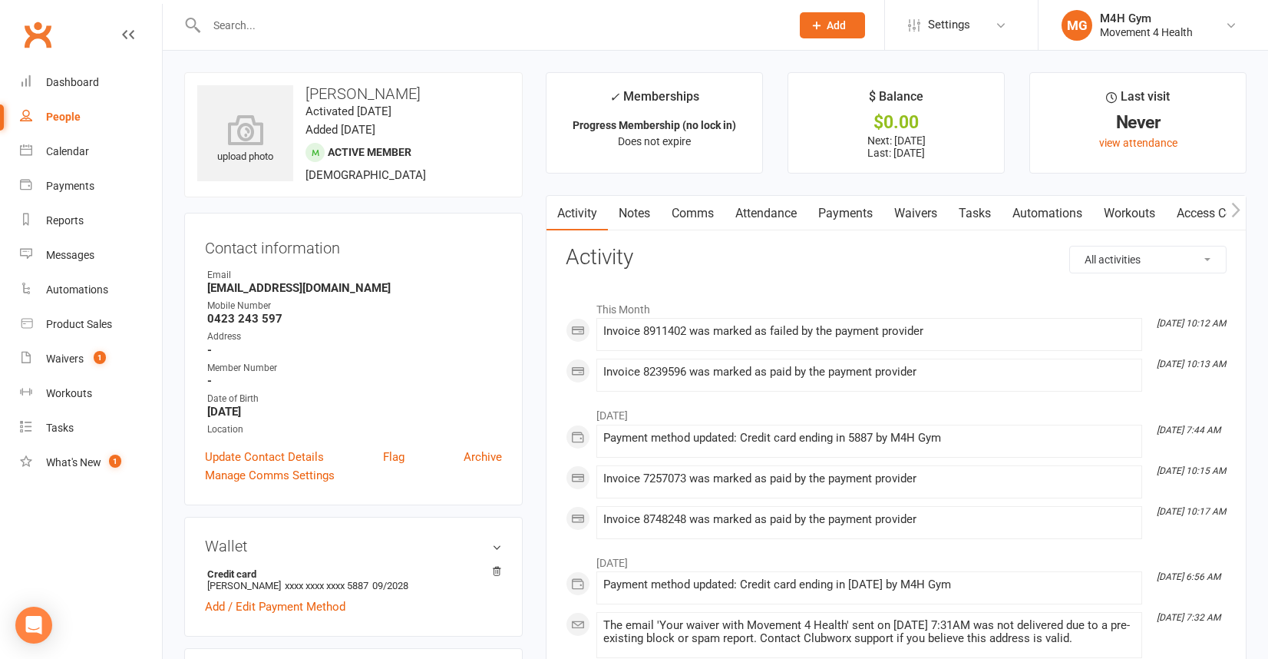
click at [846, 212] on link "Payments" at bounding box center [846, 213] width 76 height 35
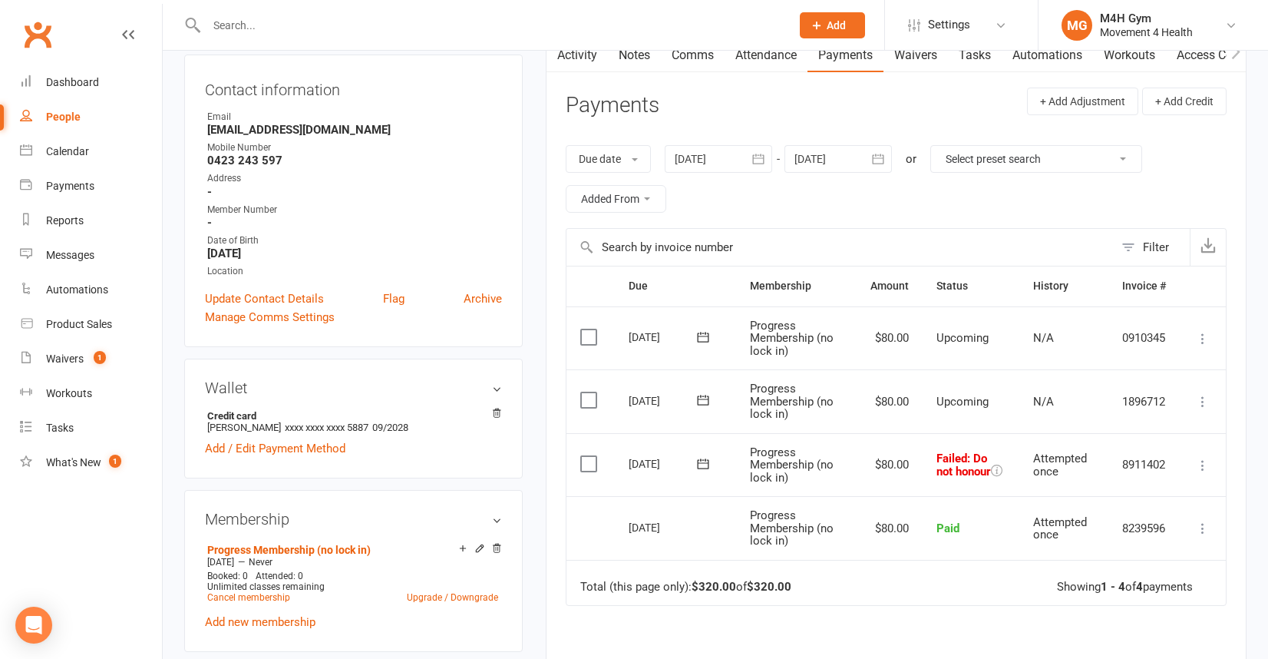
scroll to position [159, 0]
click at [495, 410] on icon at bounding box center [496, 412] width 11 height 11
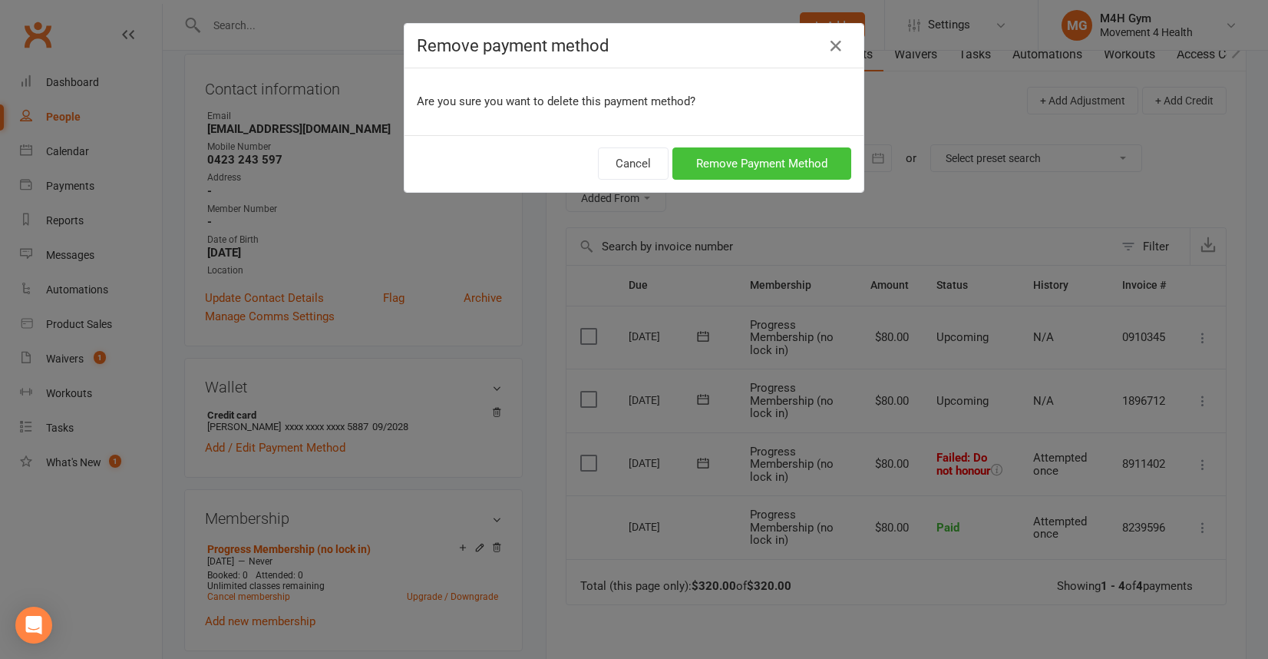
click at [732, 167] on button "Remove Payment Method" at bounding box center [761, 163] width 179 height 32
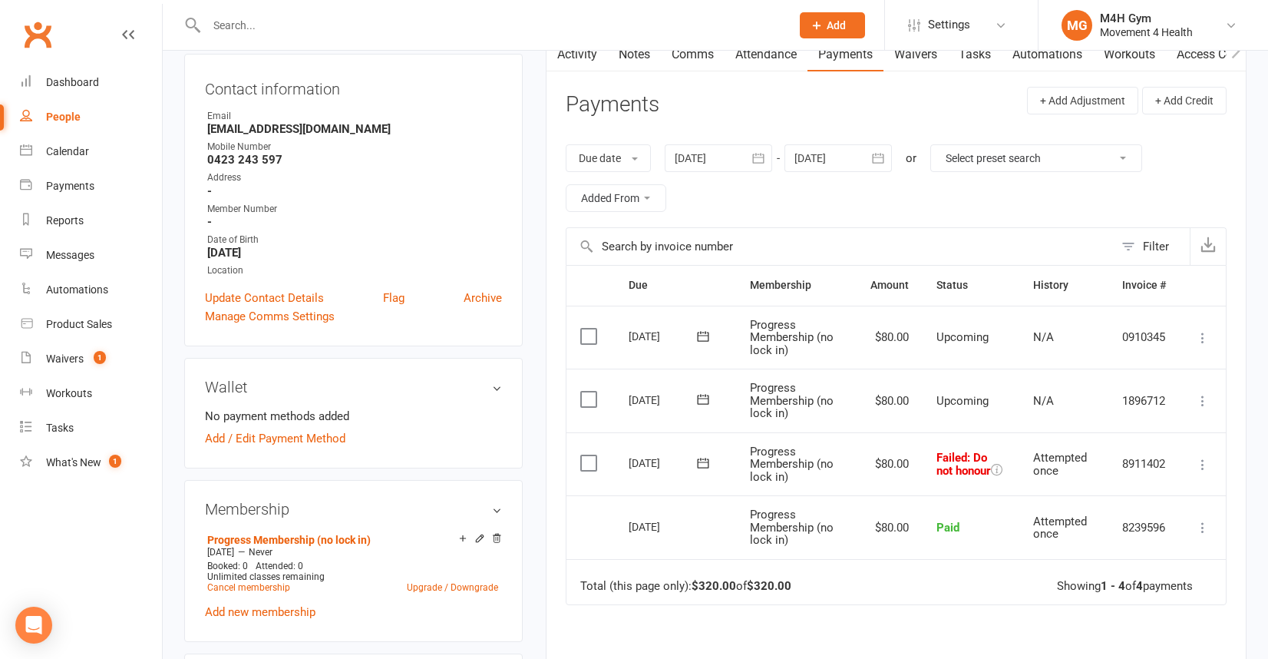
click at [379, 454] on div "Wallet No payment methods added Add / Edit Payment Method" at bounding box center [353, 413] width 339 height 111
click at [322, 433] on link "Add / Edit Payment Method" at bounding box center [275, 438] width 140 height 18
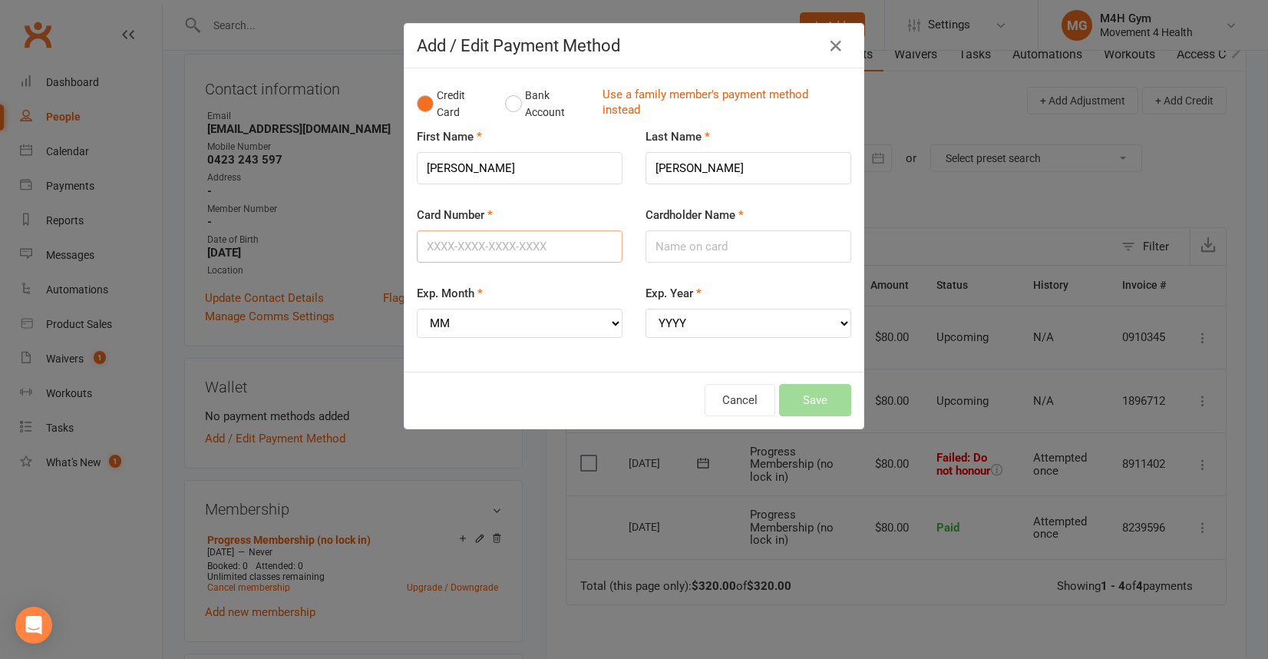
click at [448, 246] on input "Card Number" at bounding box center [520, 246] width 206 height 32
type input "[CREDIT_CARD_NUMBER]"
click at [680, 245] on input "Cardholder Name" at bounding box center [749, 246] width 206 height 32
click at [594, 319] on select "MM 01 02 03 04 05 06 07 08 09 10 11 12" at bounding box center [520, 323] width 206 height 29
select select "08"
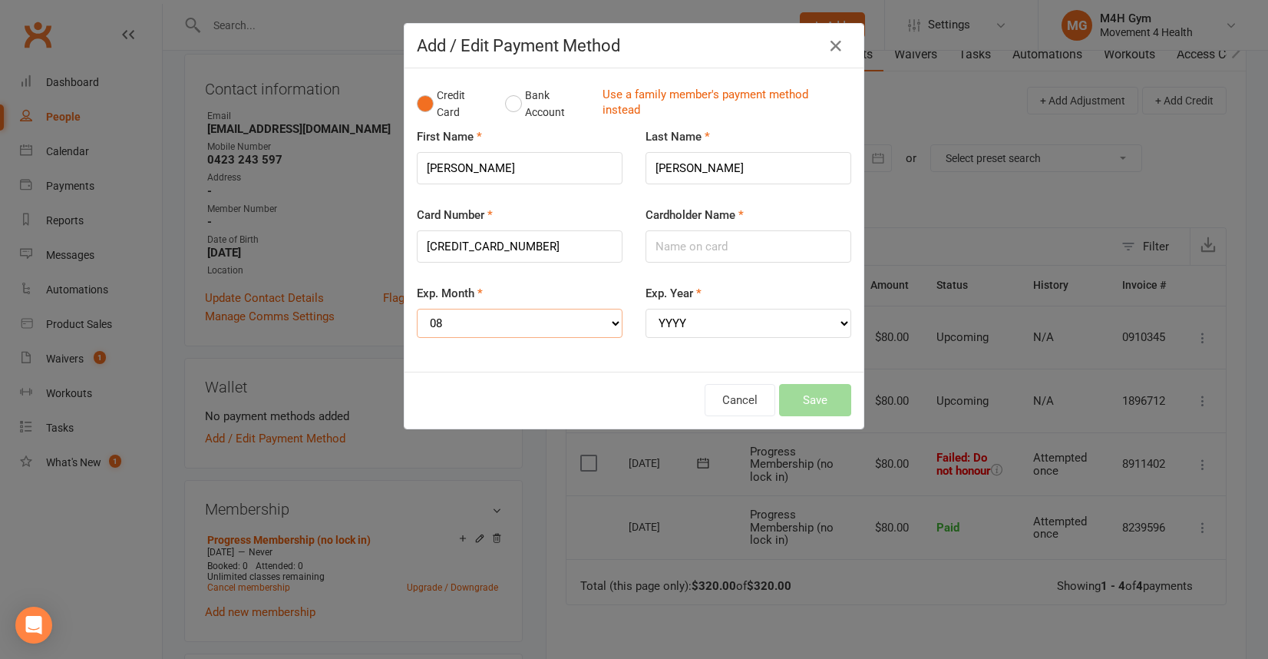
click at [417, 309] on select "MM 01 02 03 04 05 06 07 08 09 10 11 12" at bounding box center [520, 323] width 206 height 29
click at [785, 329] on select "YYYY 2025 2026 2027 2028 2029 2030 2031 2032 2033 2034" at bounding box center [749, 323] width 206 height 29
select select "2028"
click at [646, 309] on select "YYYY 2025 2026 2027 2028 2029 2030 2031 2032 2033 2034" at bounding box center [749, 323] width 206 height 29
click at [673, 246] on input "Cardholder Name" at bounding box center [749, 246] width 206 height 32
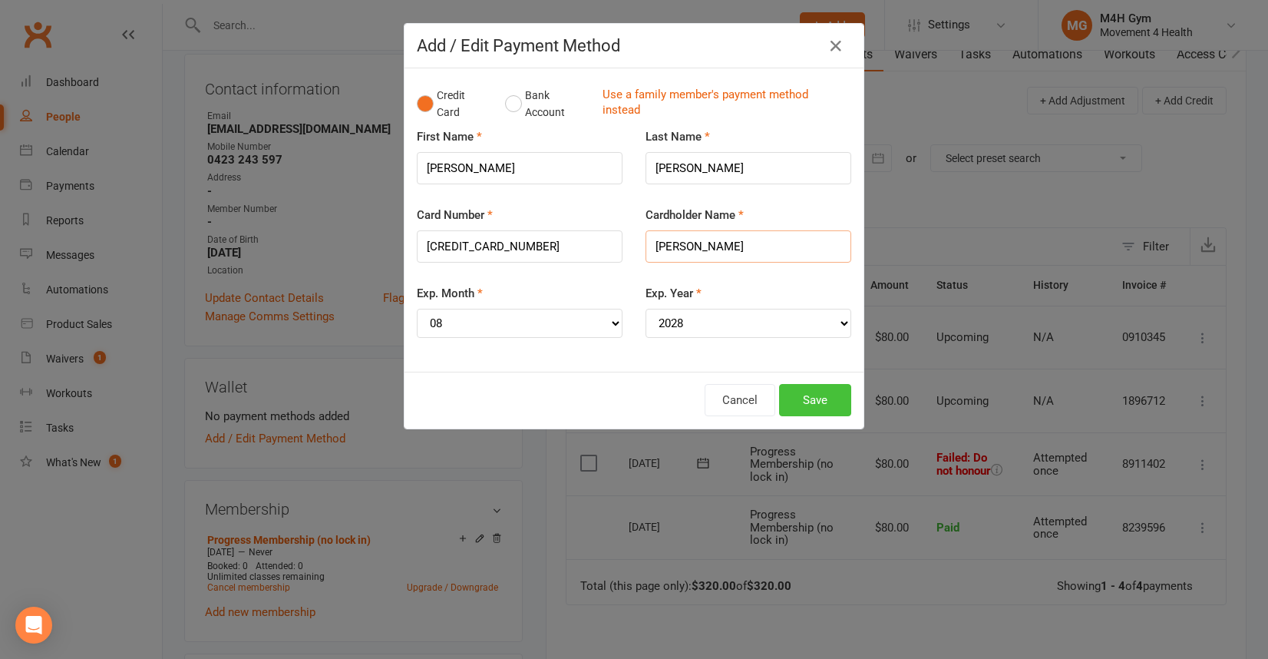
type input "[PERSON_NAME]"
click at [824, 407] on button "Save" at bounding box center [815, 400] width 72 height 32
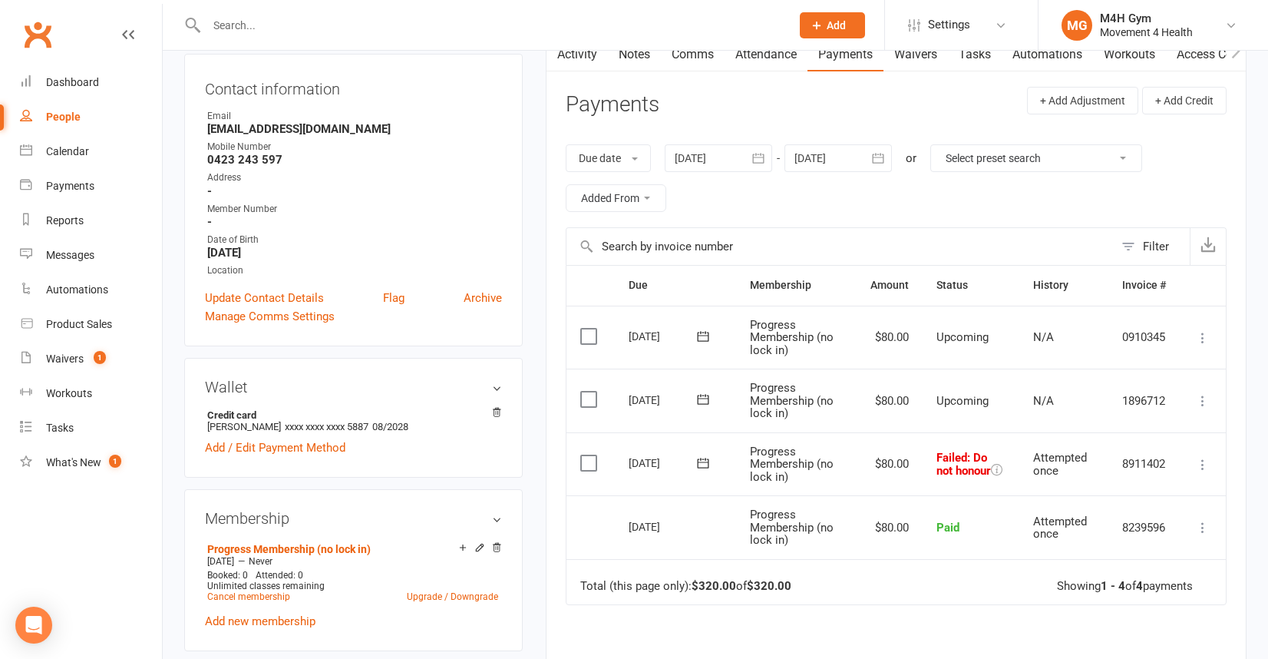
scroll to position [0, 0]
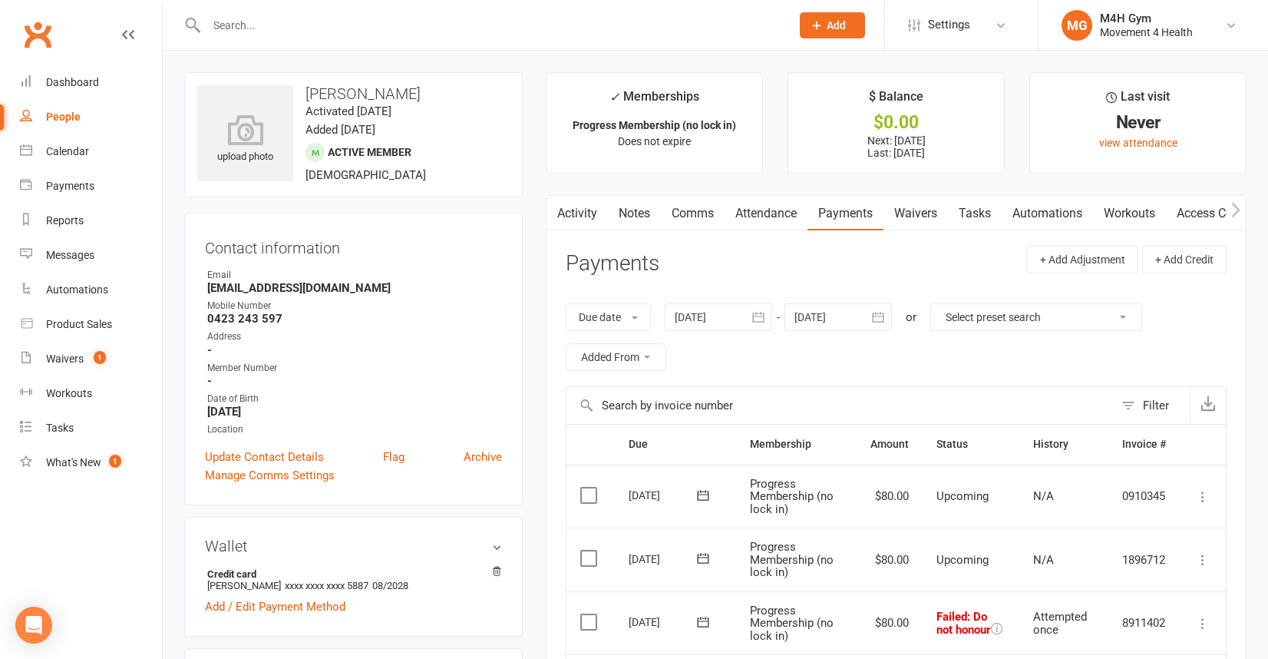
click at [630, 210] on link "Notes" at bounding box center [634, 213] width 53 height 35
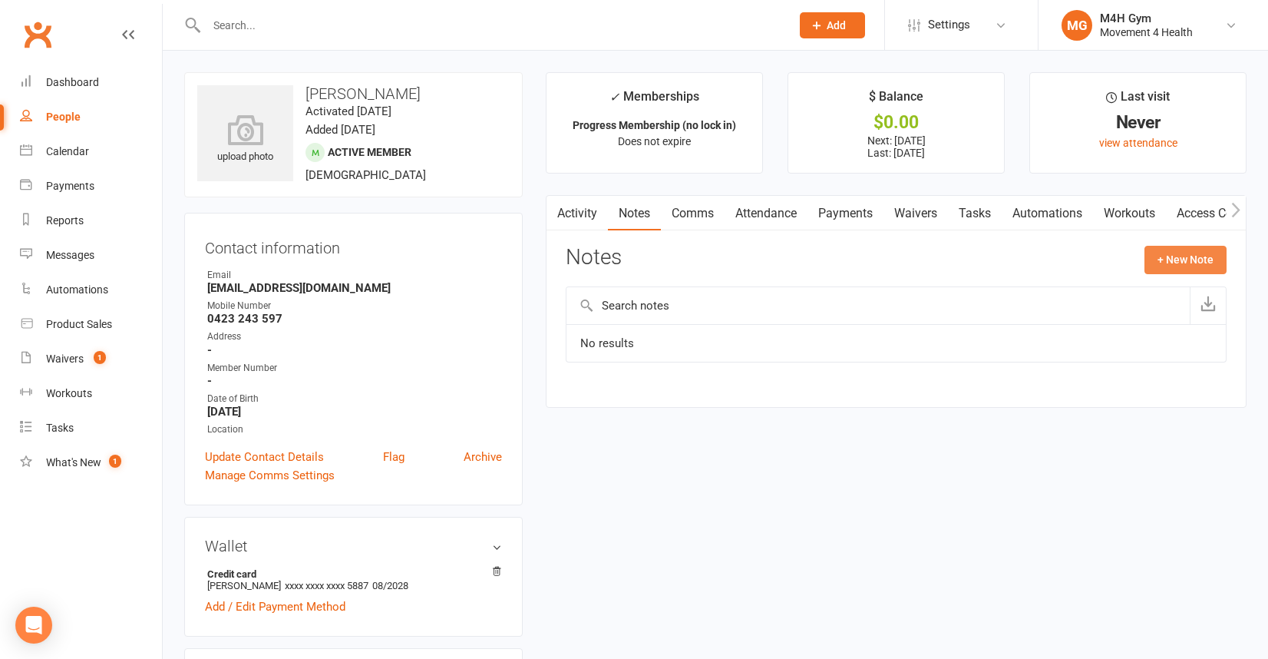
click at [1168, 265] on button "+ New Note" at bounding box center [1185, 260] width 82 height 28
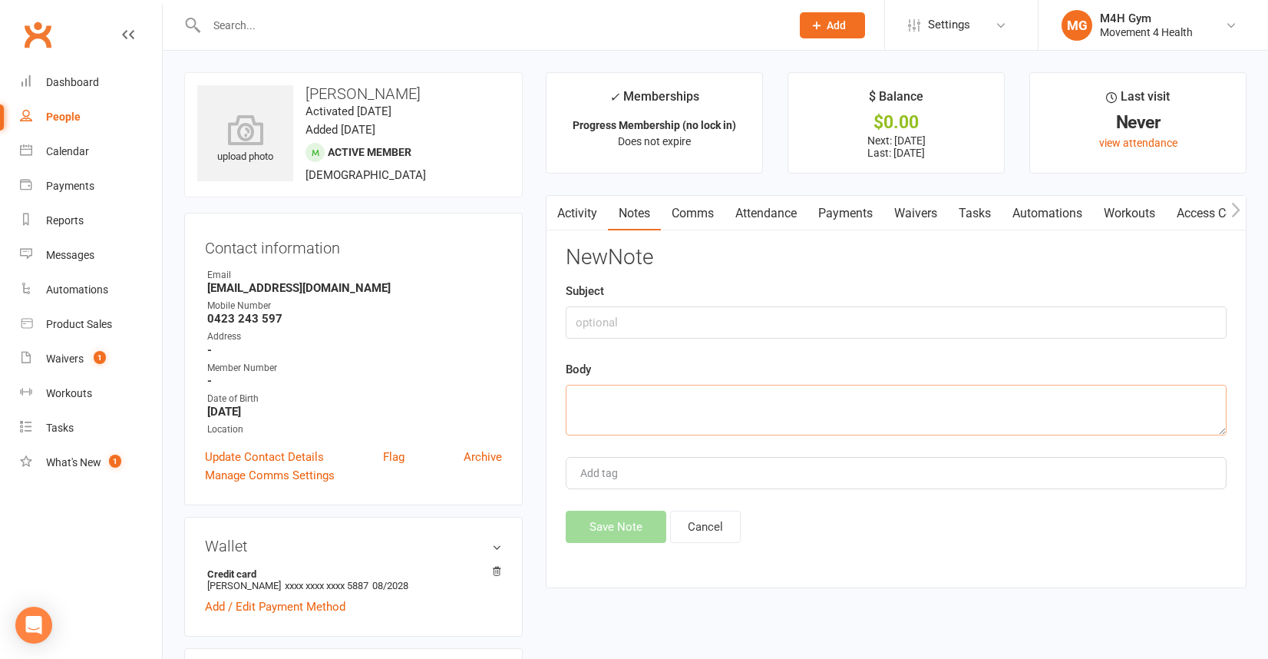
click at [622, 399] on textarea at bounding box center [896, 410] width 661 height 51
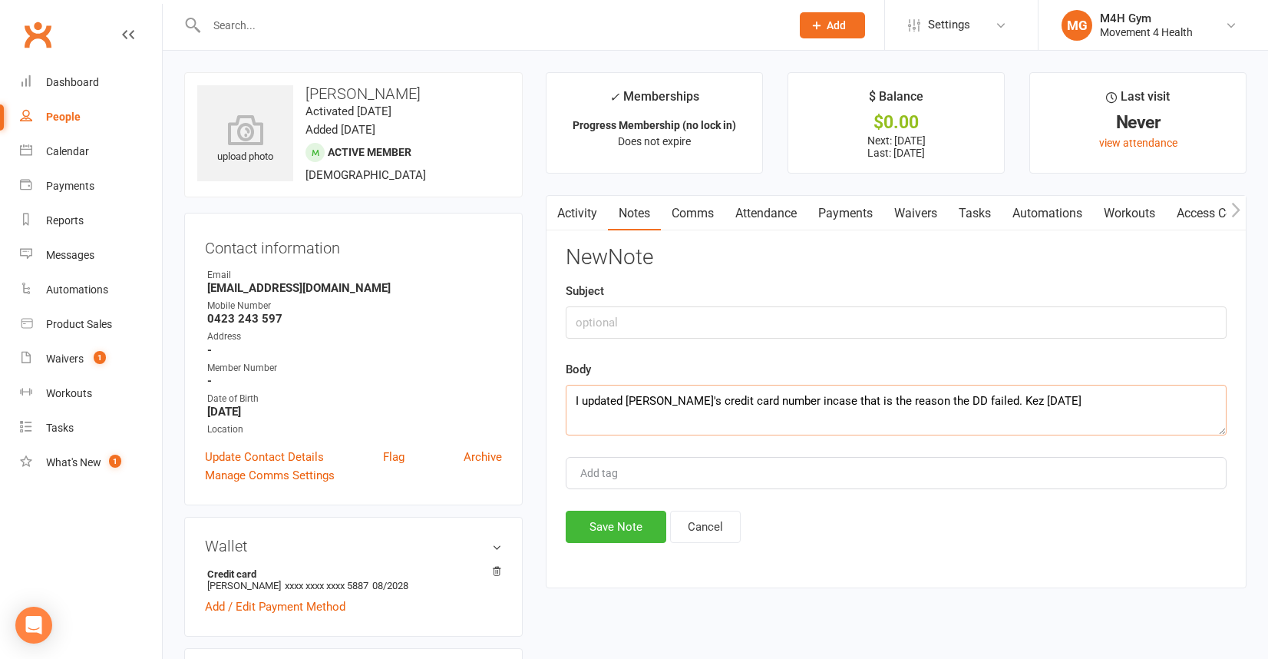
click at [974, 398] on textarea "I updated [PERSON_NAME]'s credit card number incase that is the reason the DD f…" at bounding box center [896, 410] width 661 height 51
type textarea "I updated [PERSON_NAME]'s credit card number incase that is the reason the DD f…"
click at [619, 527] on button "Save Note" at bounding box center [616, 526] width 101 height 32
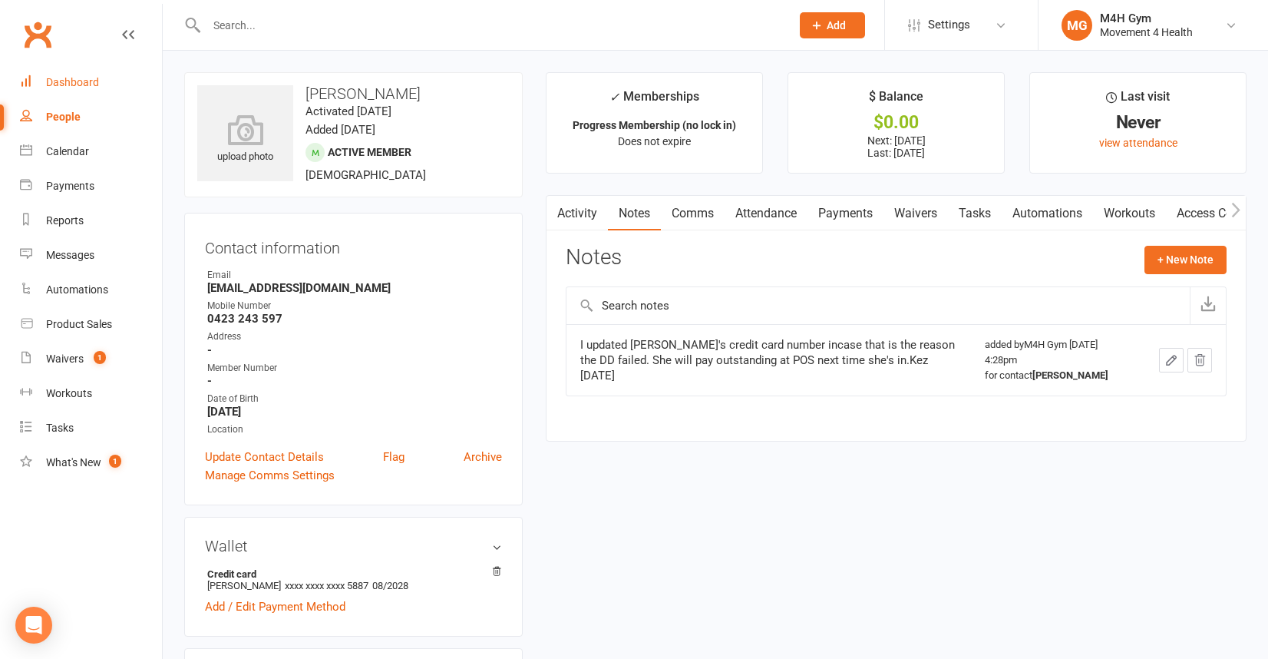
click at [94, 80] on div "Dashboard" at bounding box center [72, 82] width 53 height 12
